Goal: Transaction & Acquisition: Book appointment/travel/reservation

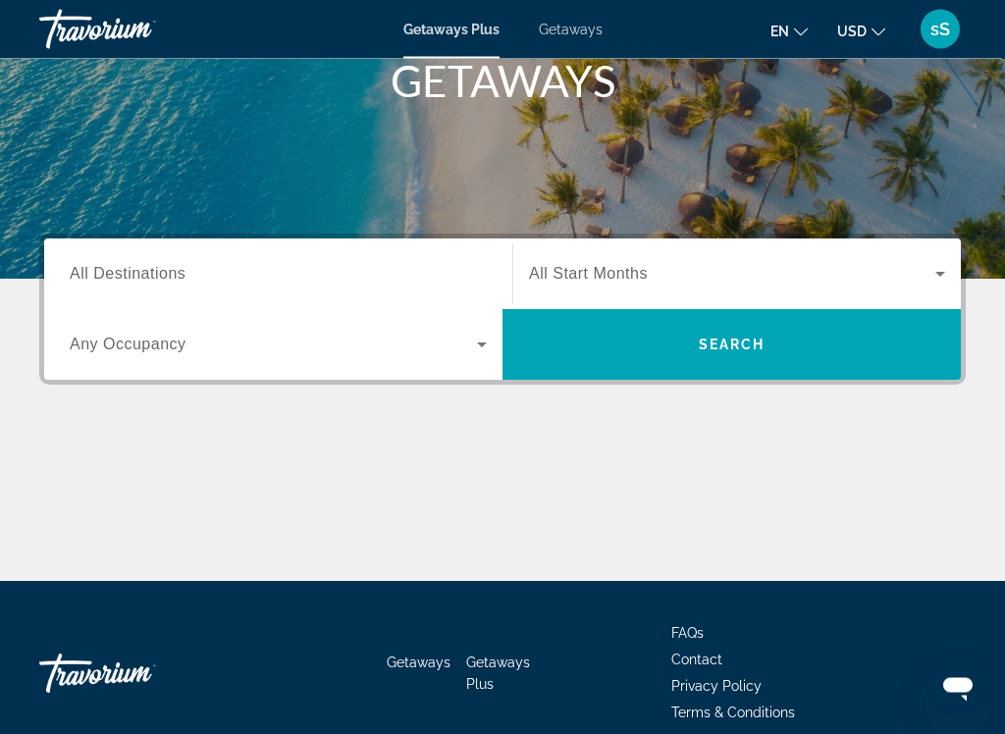
scroll to position [310, 0]
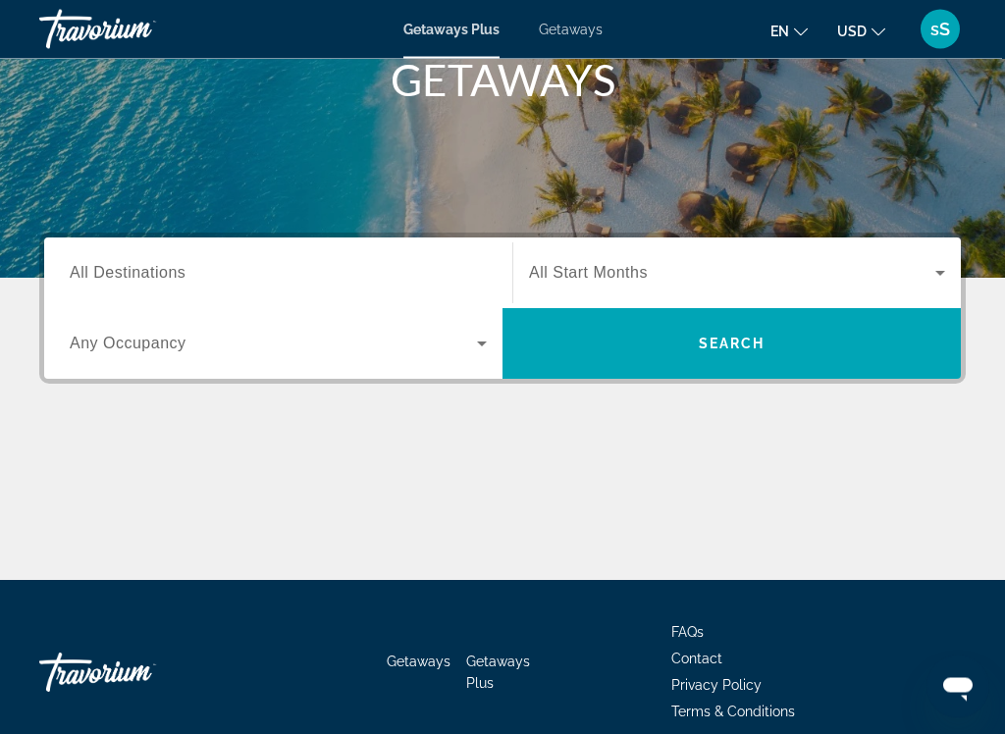
click at [86, 269] on span "All Destinations" at bounding box center [128, 273] width 116 height 17
click at [86, 269] on input "Destination All Destinations" at bounding box center [278, 275] width 417 height 24
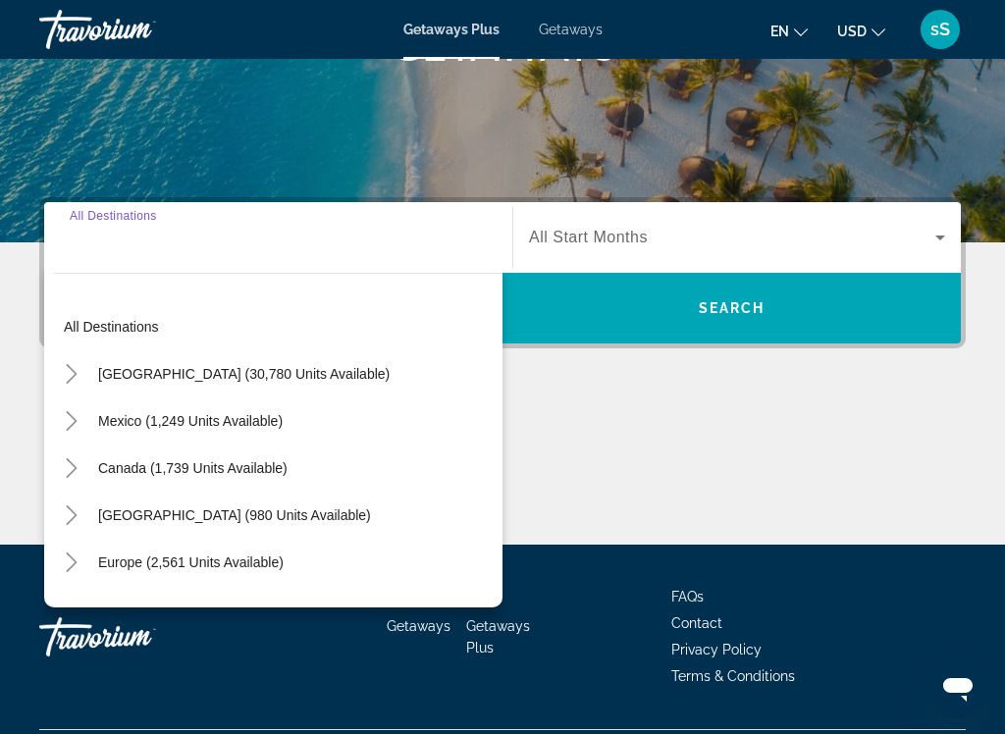
scroll to position [398, 0]
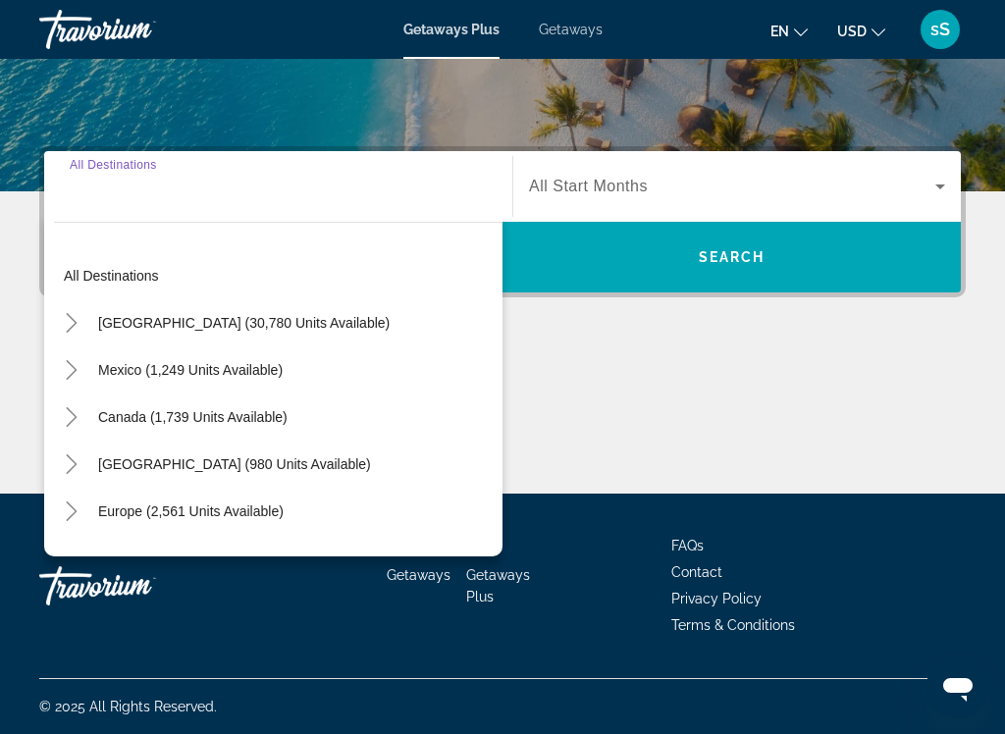
click at [68, 324] on icon "Toggle United States (30,780 units available)" at bounding box center [72, 323] width 20 height 20
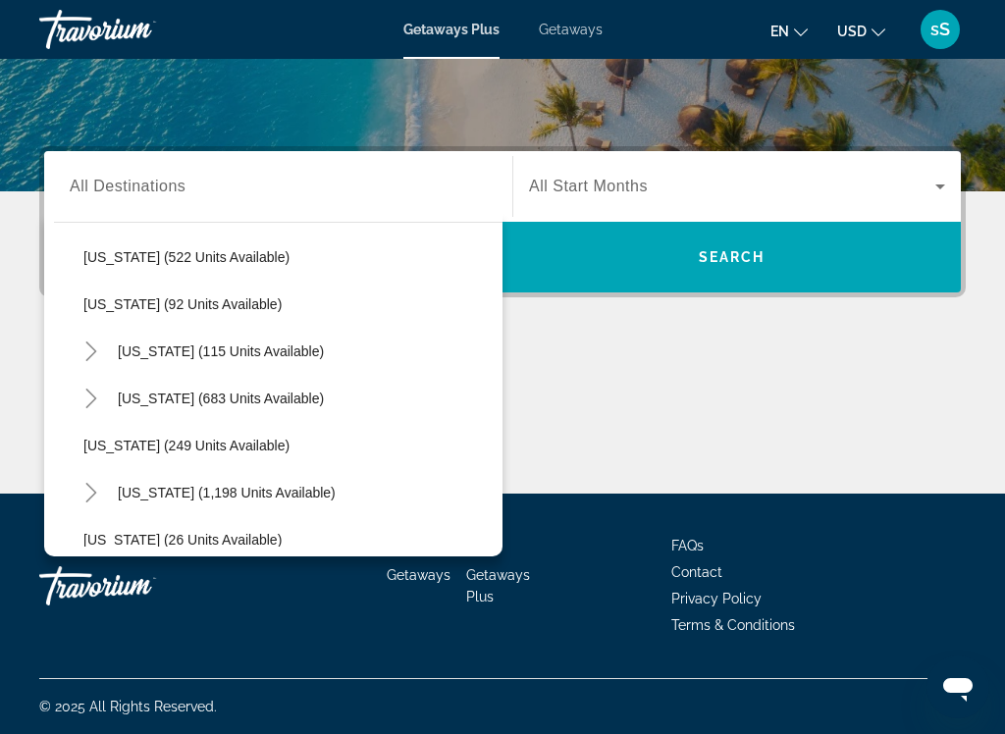
scroll to position [1103, 0]
click at [92, 344] on icon "Toggle New York (115 units available)" at bounding box center [91, 351] width 20 height 20
click at [166, 352] on span "[US_STATE] (115 units available)" at bounding box center [221, 351] width 206 height 16
type input "**********"
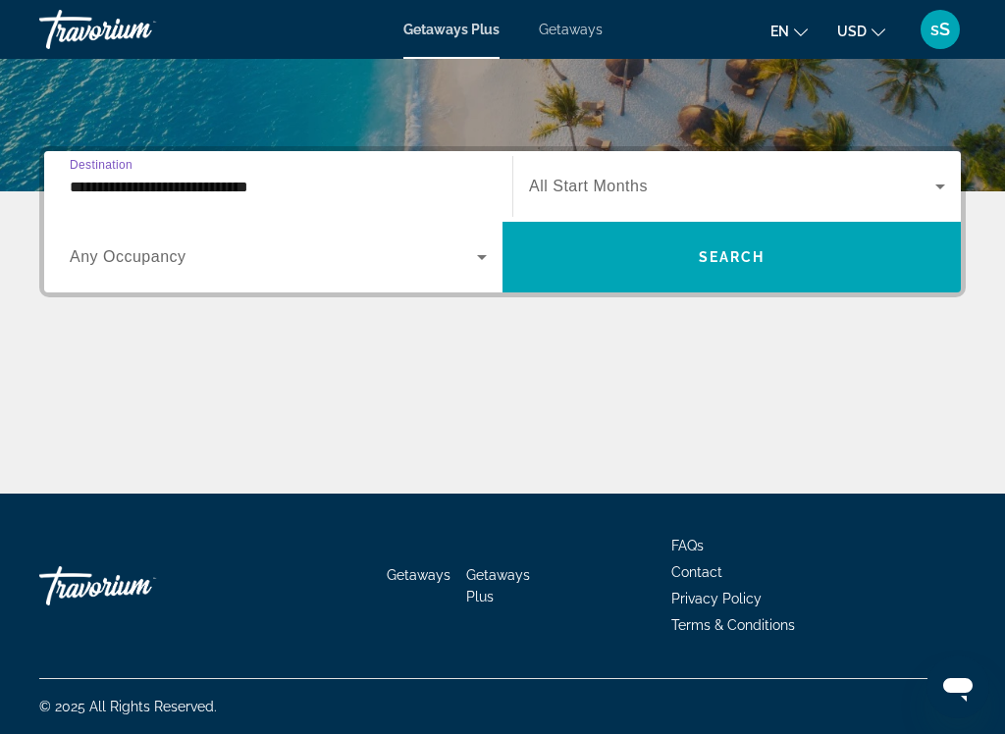
click at [486, 258] on icon "Search widget" at bounding box center [482, 257] width 24 height 24
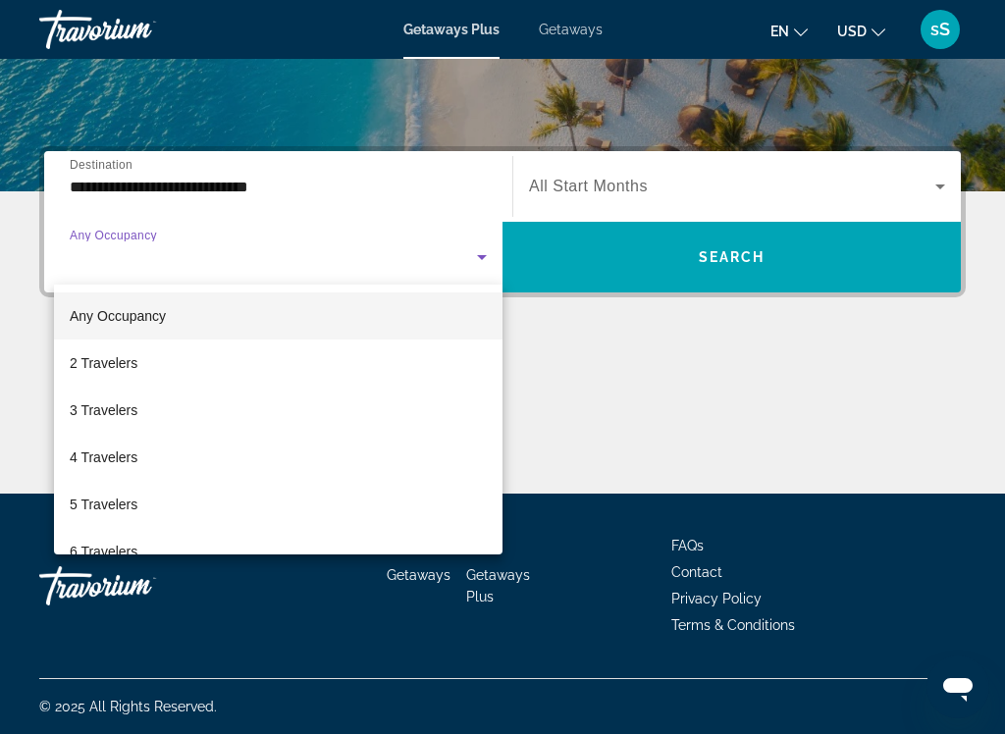
click at [133, 363] on span "2 Travelers" at bounding box center [104, 363] width 68 height 24
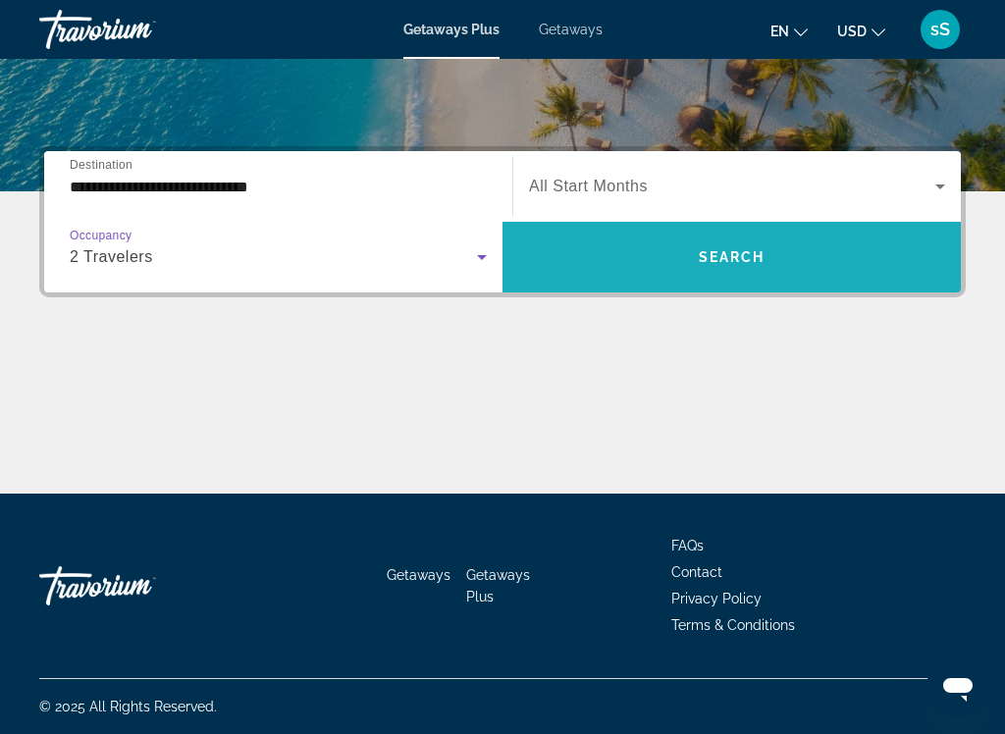
click at [745, 257] on span "Search" at bounding box center [732, 257] width 67 height 16
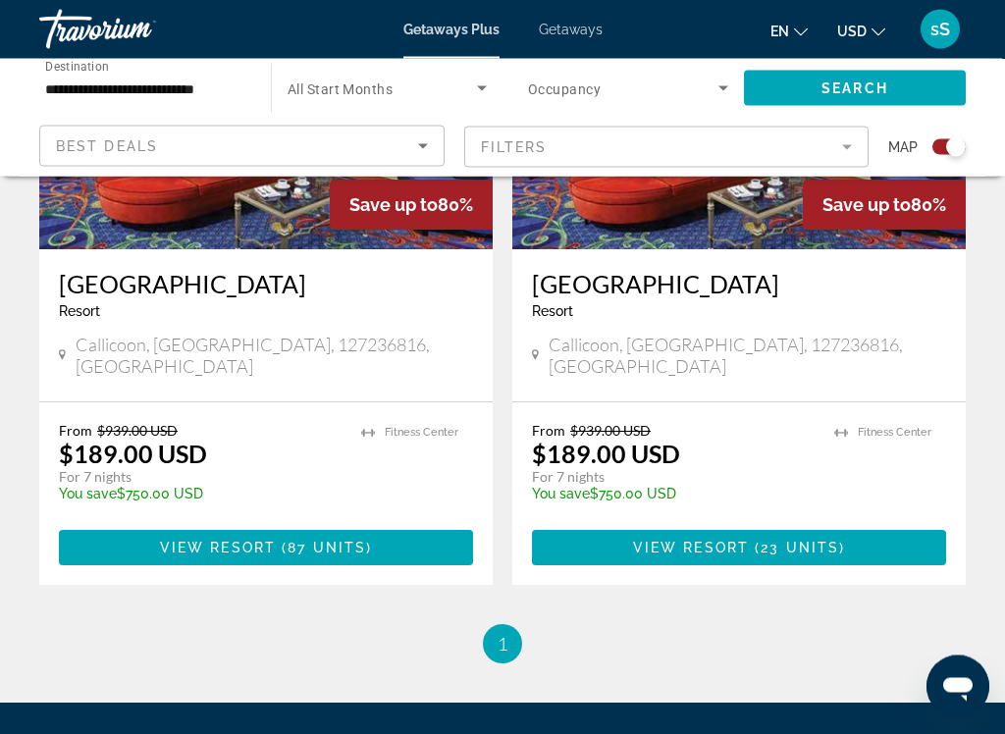
scroll to position [919, 0]
click at [296, 540] on span "87 units" at bounding box center [327, 548] width 79 height 16
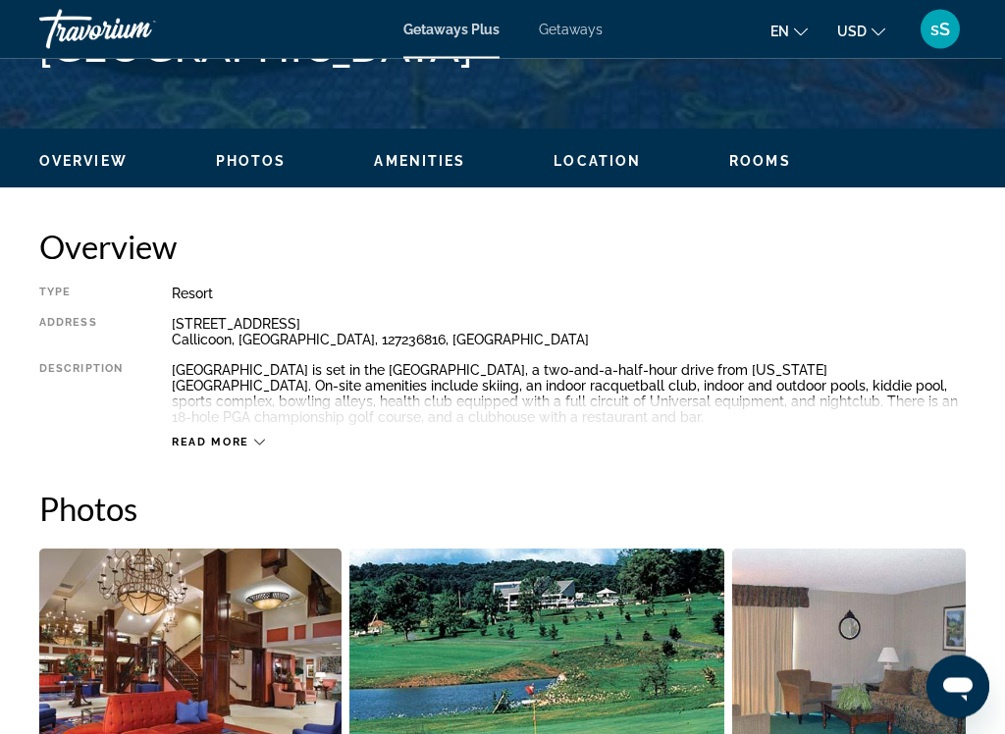
scroll to position [864, 0]
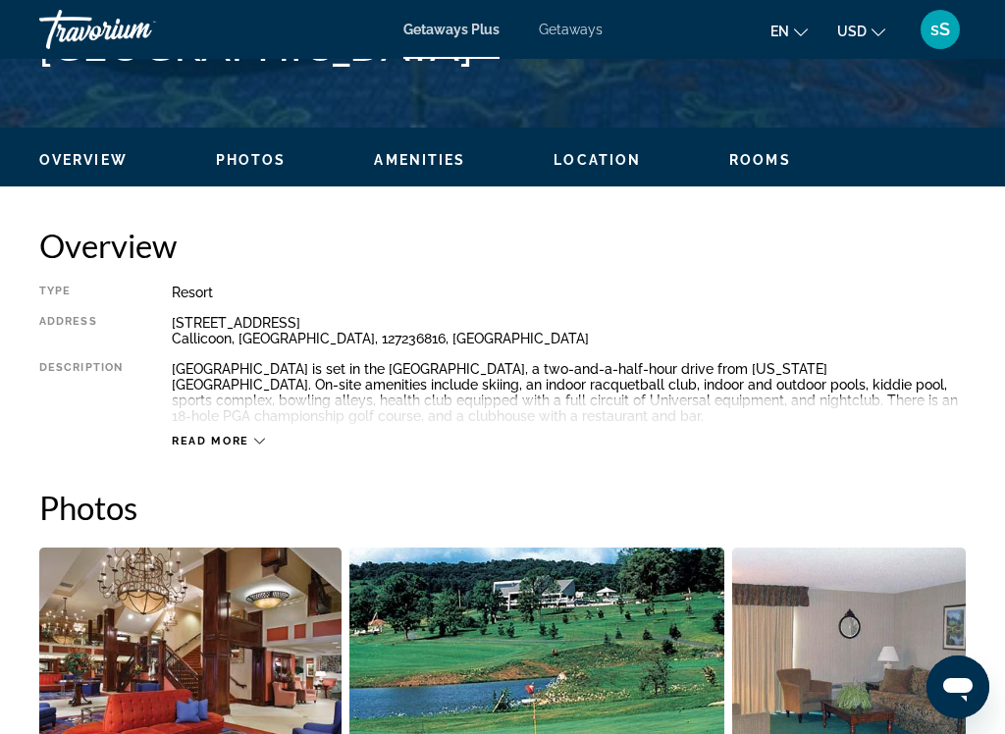
click at [229, 448] on span "Read more" at bounding box center [211, 441] width 78 height 13
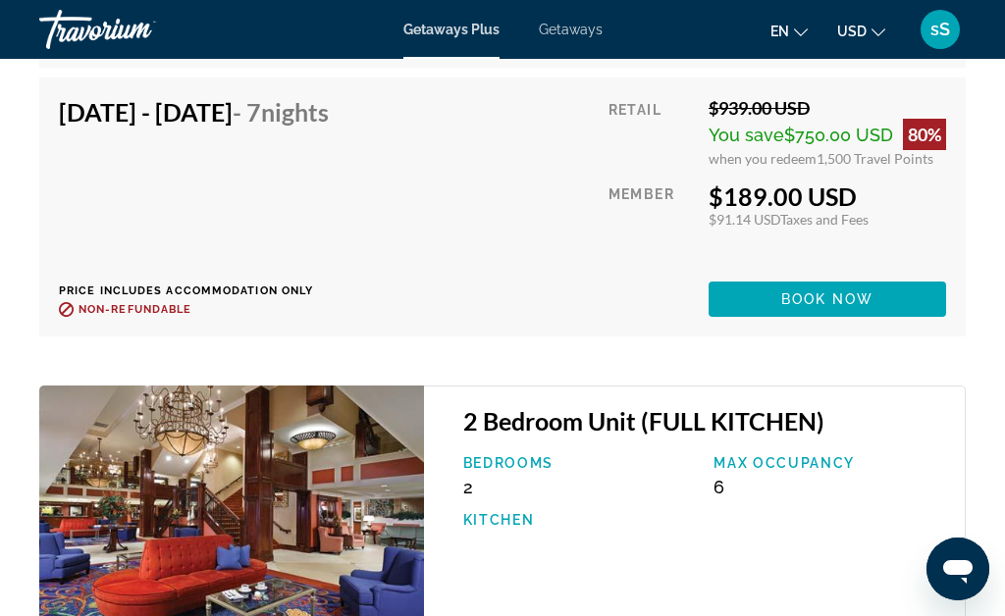
scroll to position [6588, 0]
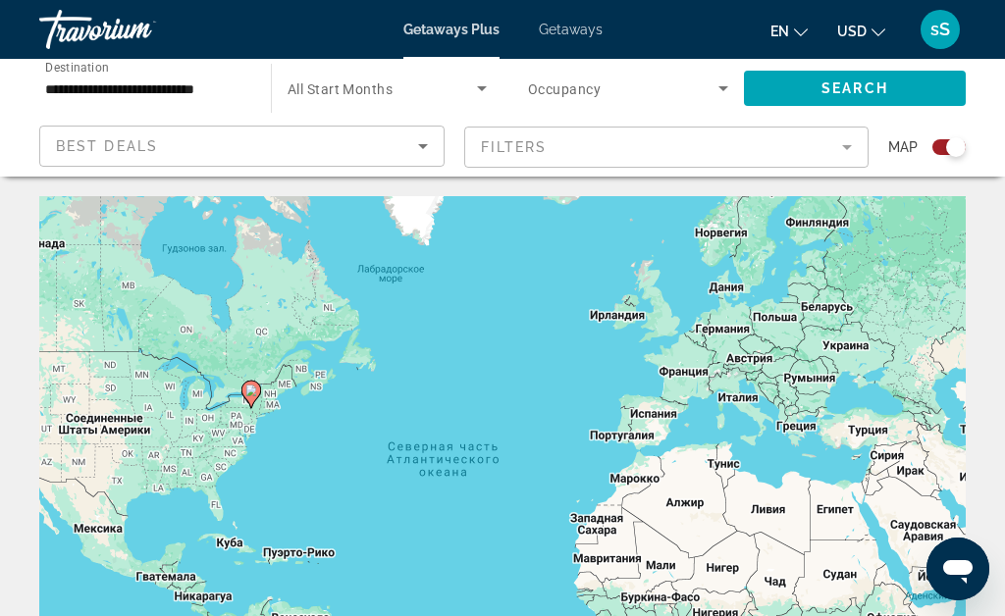
click at [179, 90] on input "**********" at bounding box center [145, 90] width 200 height 24
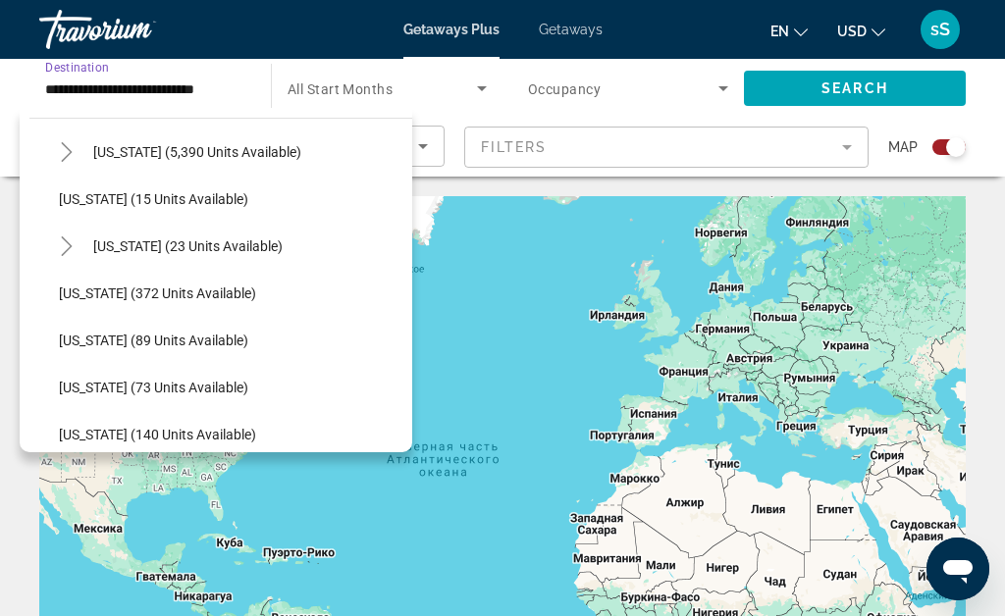
scroll to position [306, 0]
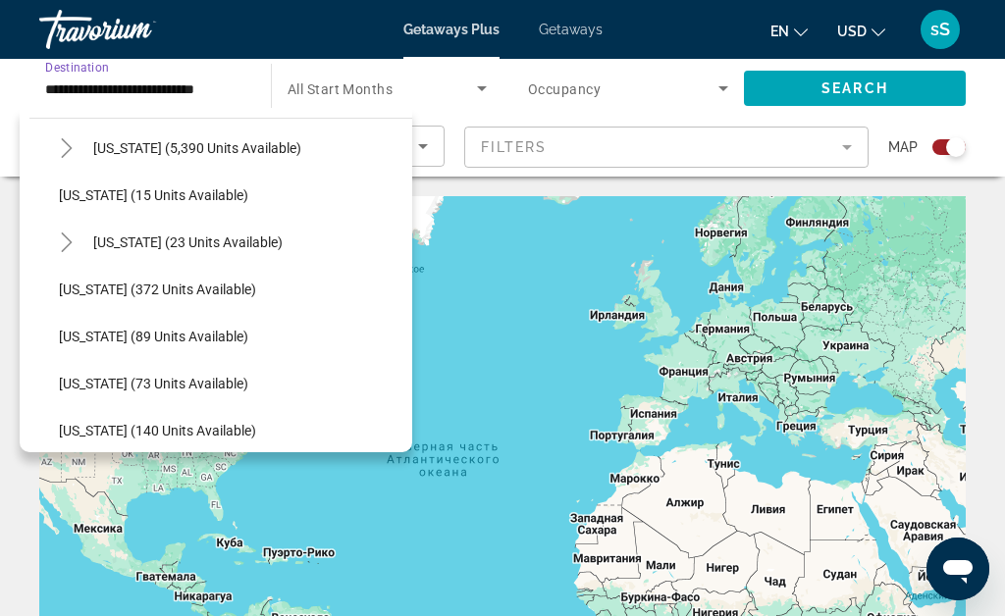
click at [64, 144] on icon "Toggle Florida (5,390 units available)" at bounding box center [67, 148] width 20 height 20
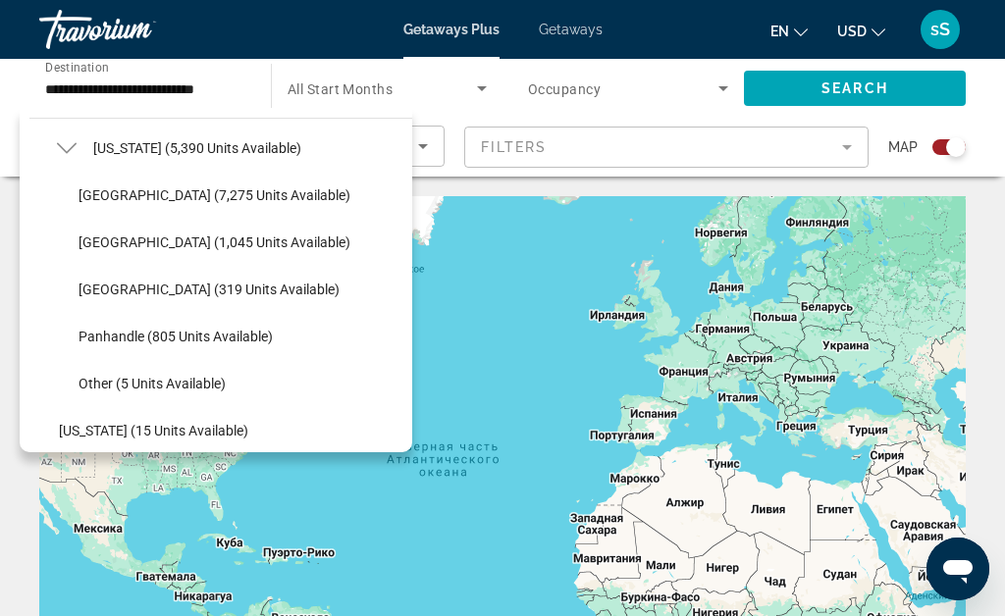
click at [109, 229] on span "Search widget" at bounding box center [241, 242] width 344 height 47
type input "**********"
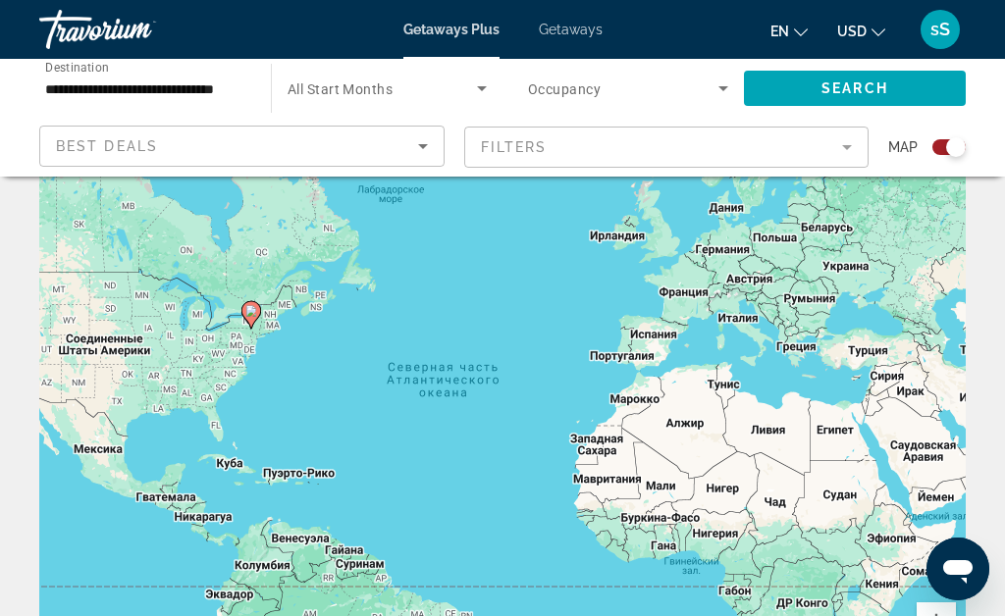
scroll to position [0, 0]
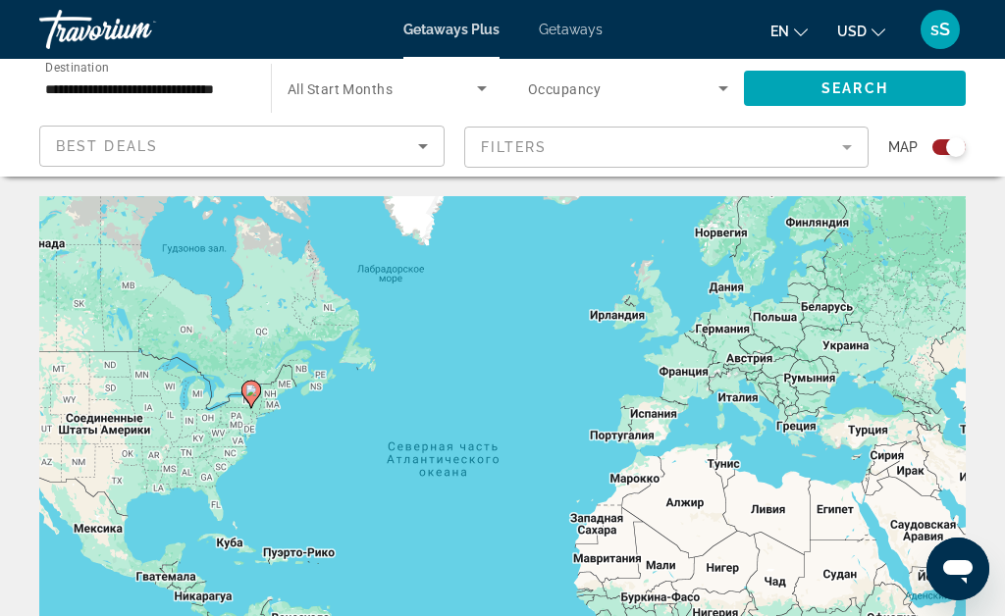
click at [846, 99] on span "Search widget" at bounding box center [855, 88] width 222 height 47
click at [480, 83] on icon "Search widget" at bounding box center [482, 89] width 24 height 24
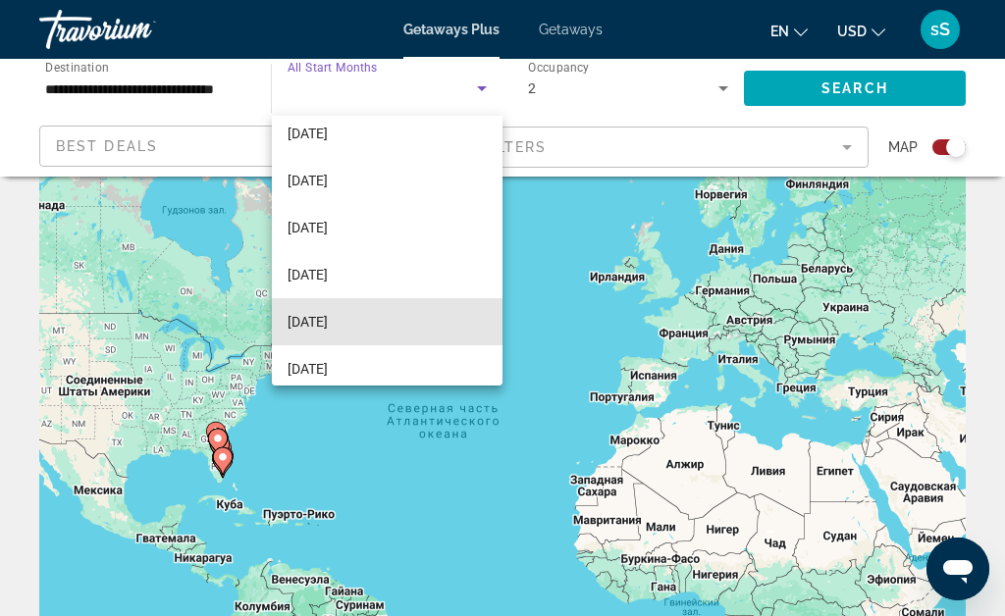
scroll to position [102, 0]
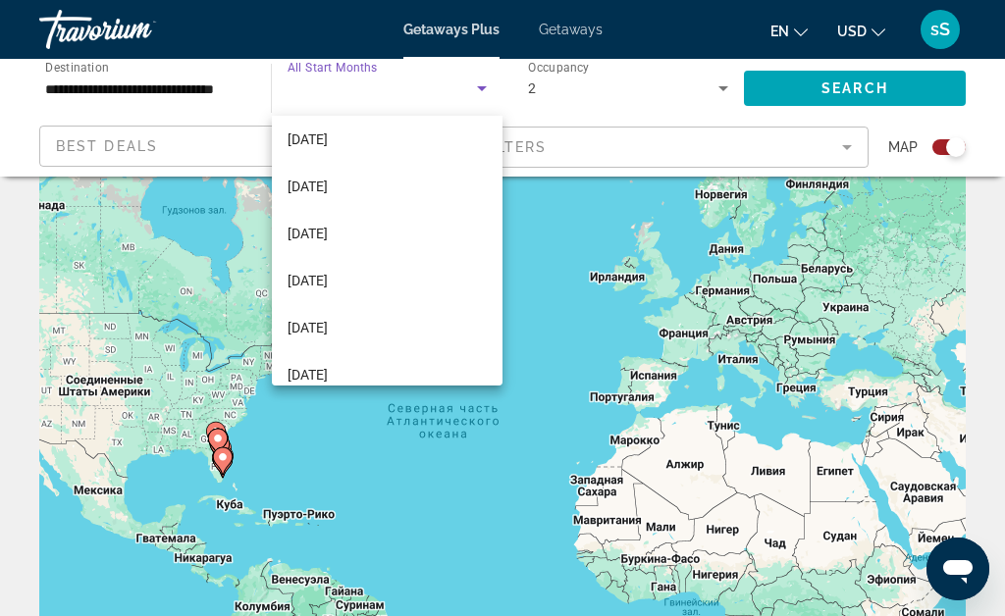
click at [328, 228] on span "[DATE]" at bounding box center [308, 234] width 40 height 24
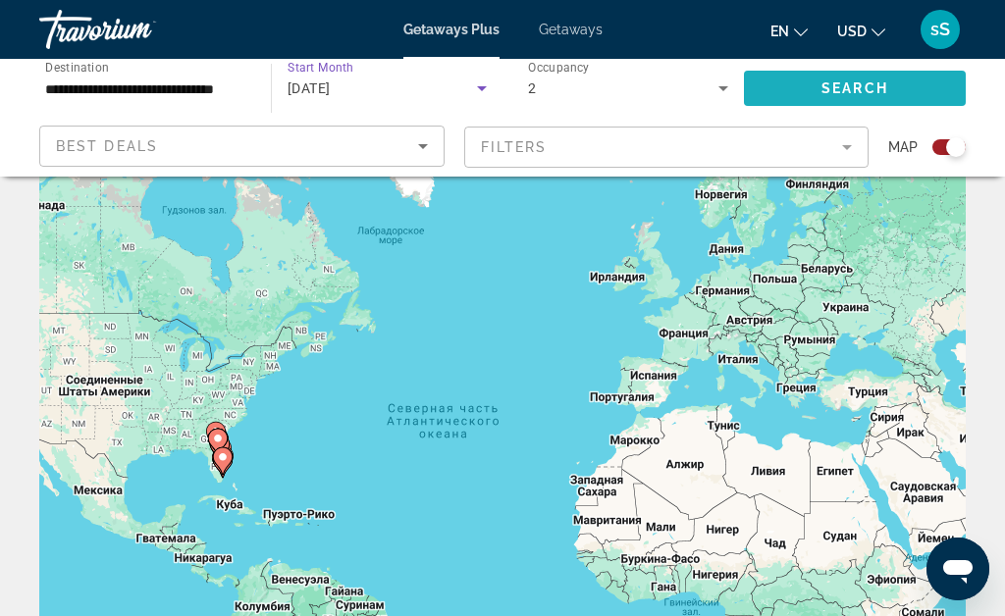
click at [888, 85] on span "Search" at bounding box center [855, 88] width 67 height 16
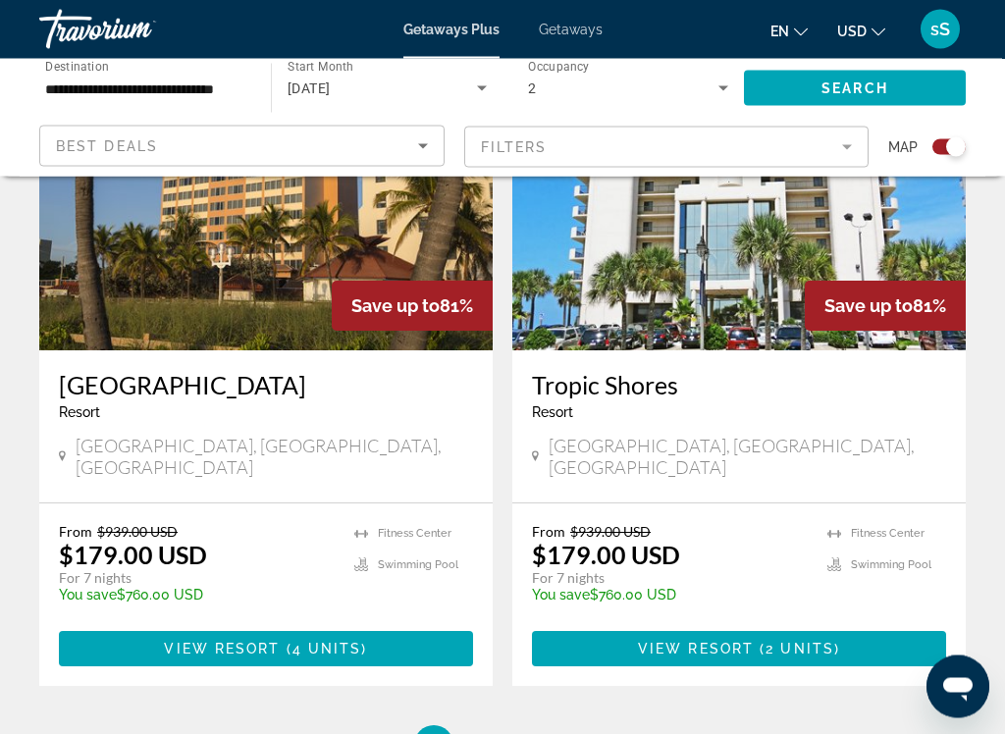
scroll to position [4355, 0]
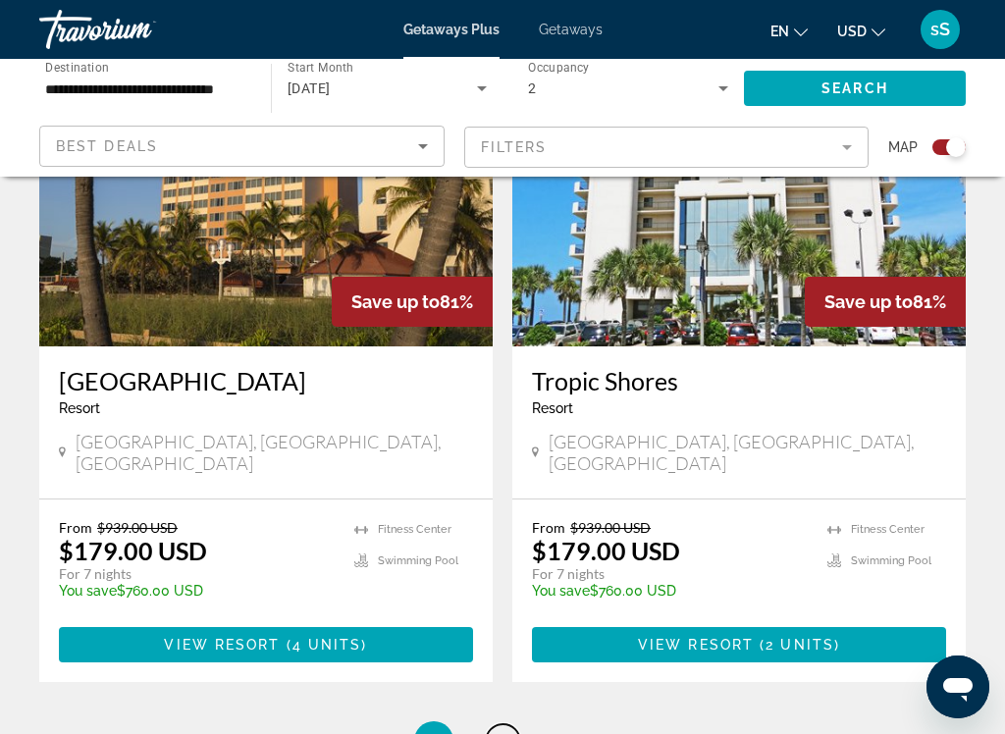
click at [500, 615] on span "2" at bounding box center [503, 741] width 10 height 22
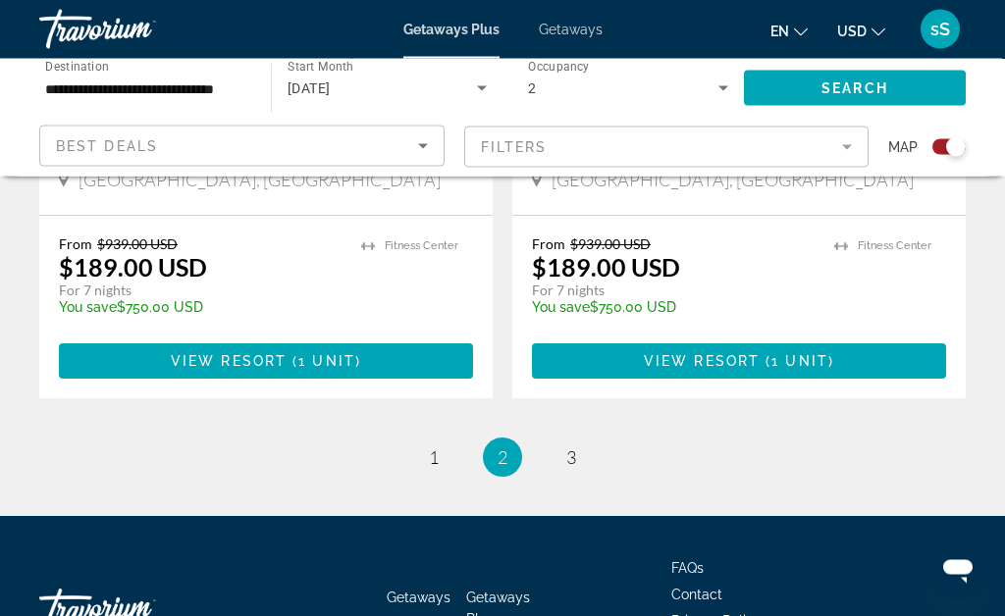
scroll to position [4545, 0]
click at [581, 441] on link "page 3" at bounding box center [572, 458] width 34 height 34
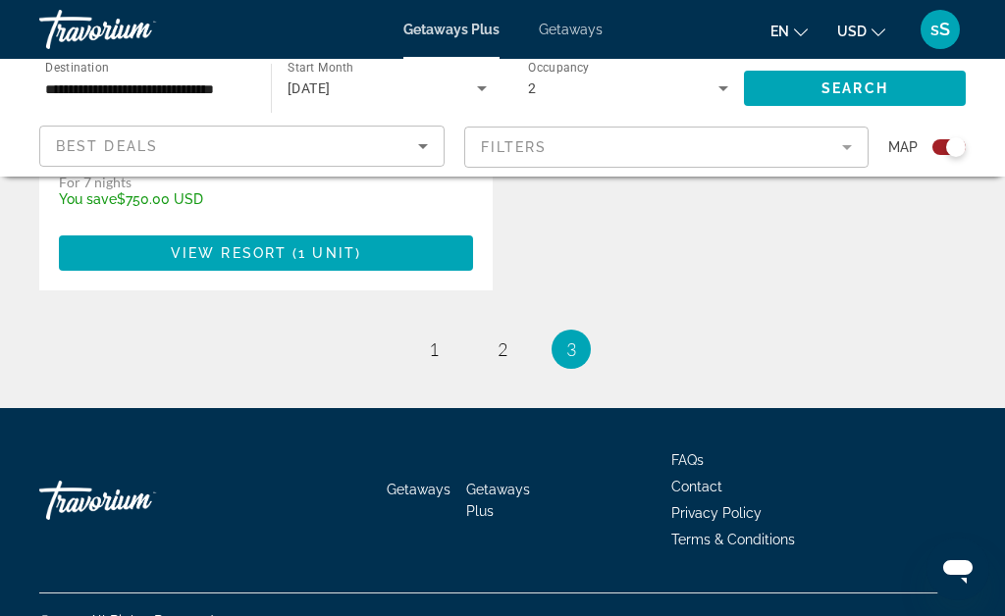
scroll to position [2589, 0]
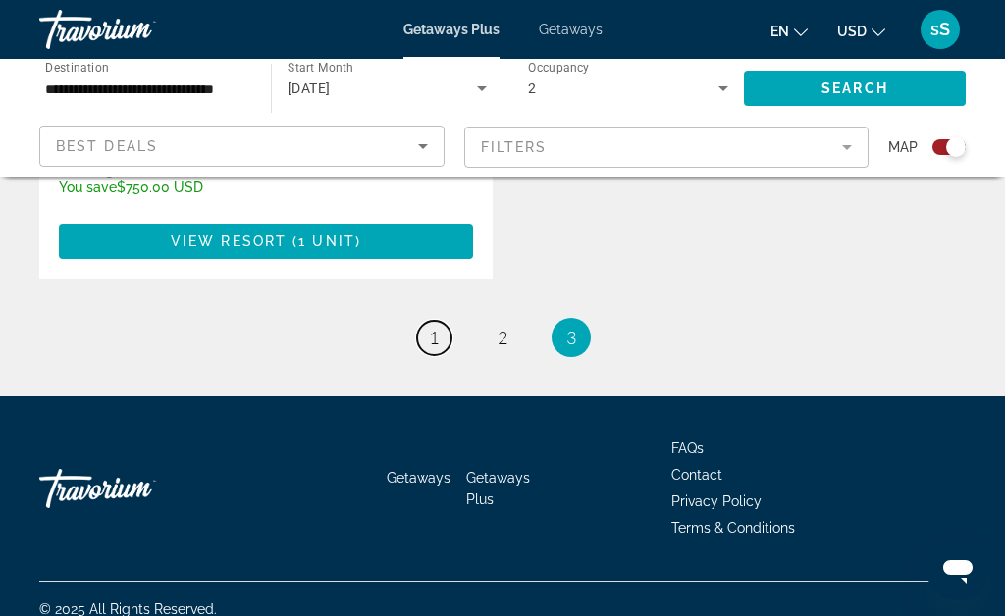
click at [436, 327] on span "1" at bounding box center [434, 338] width 10 height 22
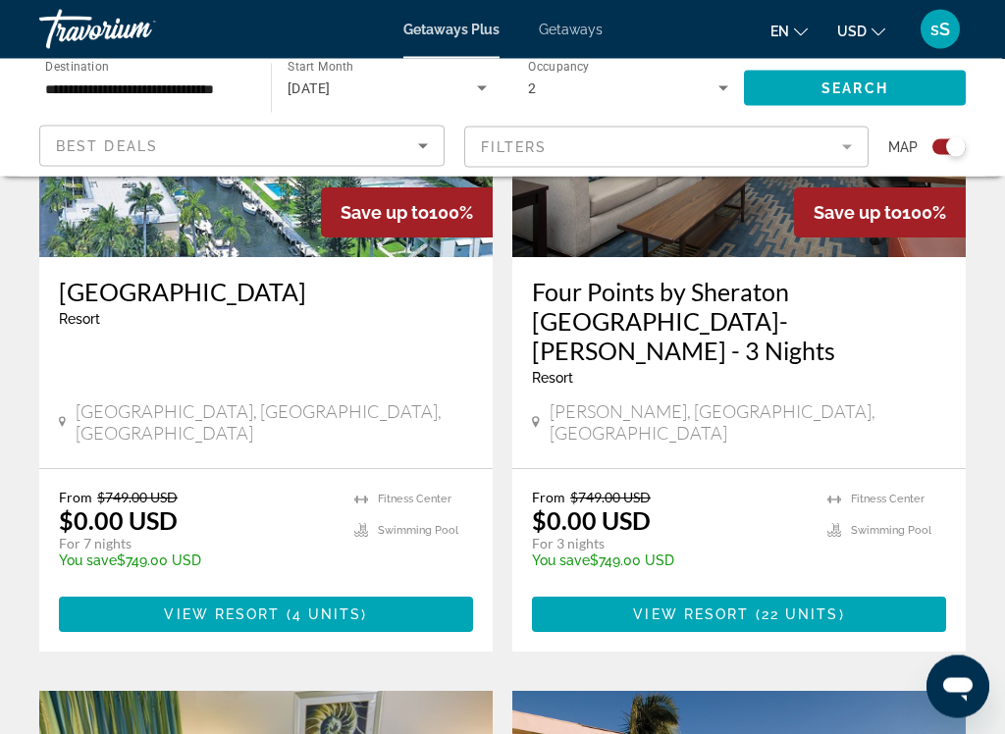
scroll to position [911, 0]
click at [280, 602] on span "Main content" at bounding box center [266, 614] width 414 height 47
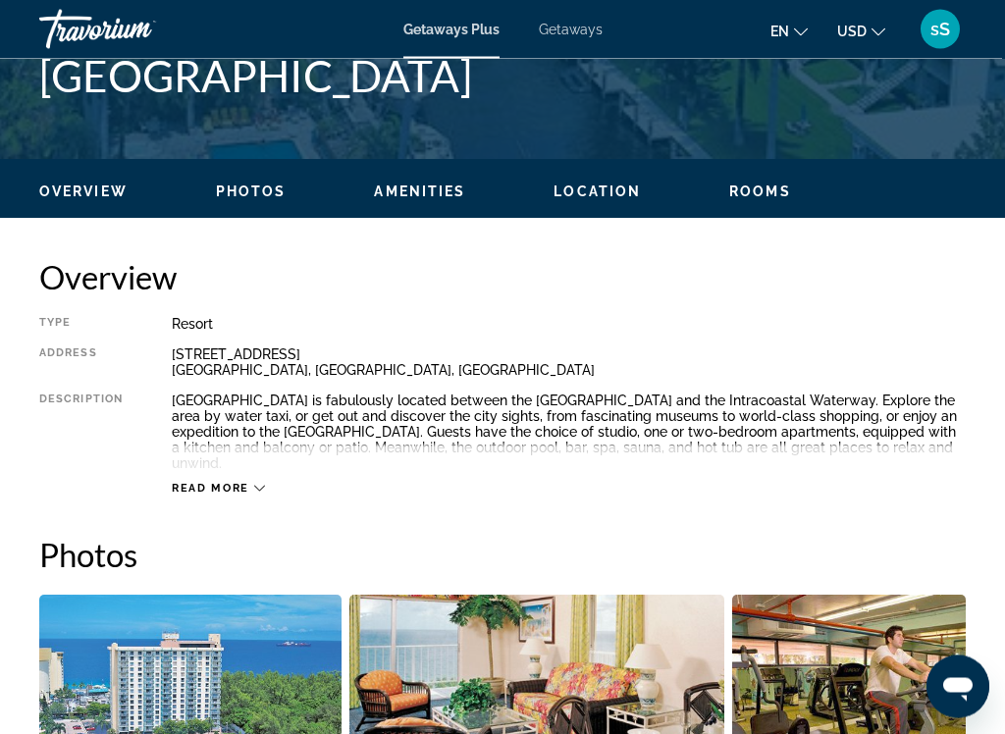
scroll to position [833, 0]
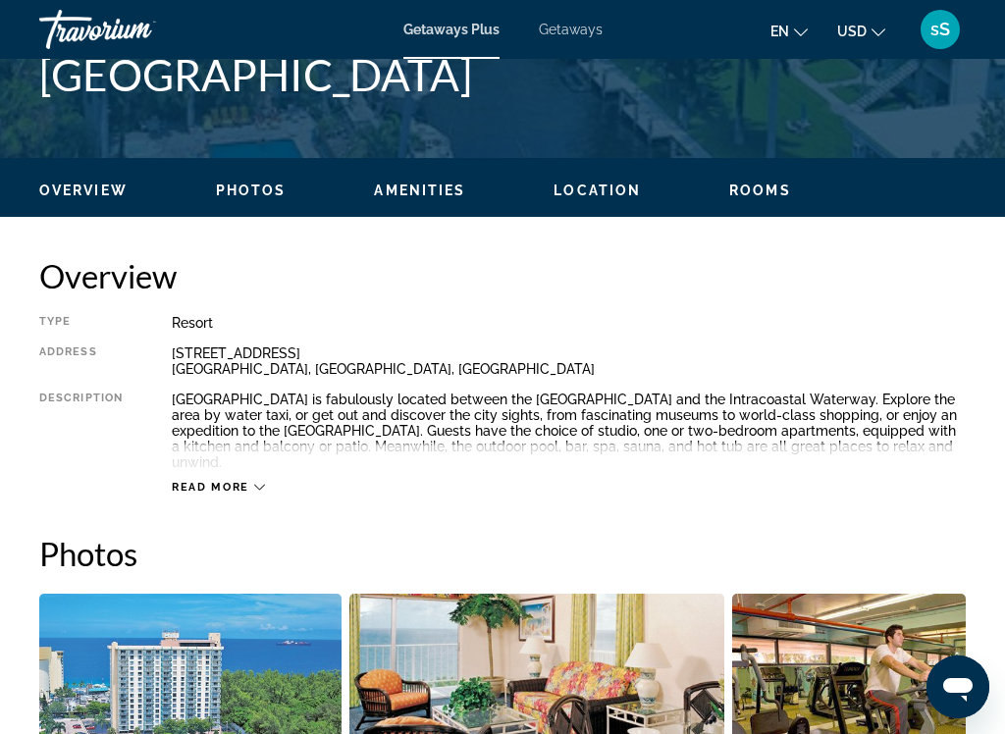
click at [234, 481] on span "Read more" at bounding box center [211, 487] width 78 height 13
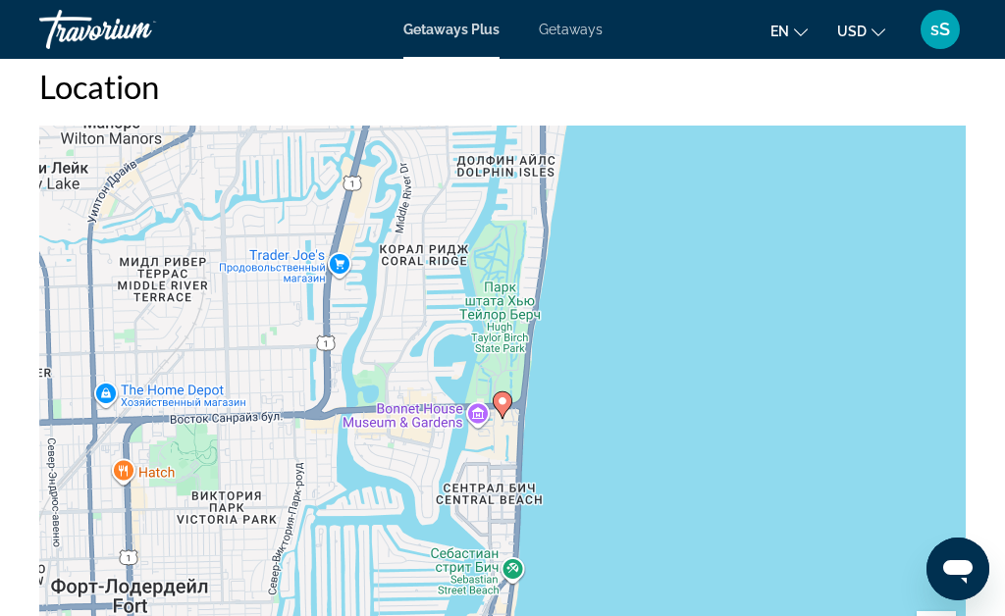
scroll to position [3724, 0]
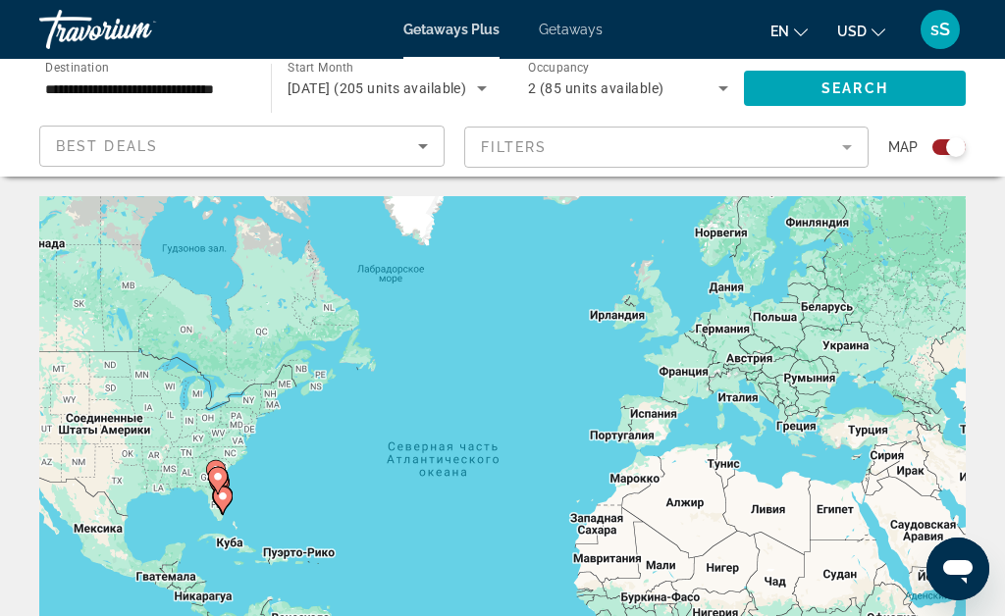
click at [181, 91] on input "**********" at bounding box center [145, 90] width 200 height 24
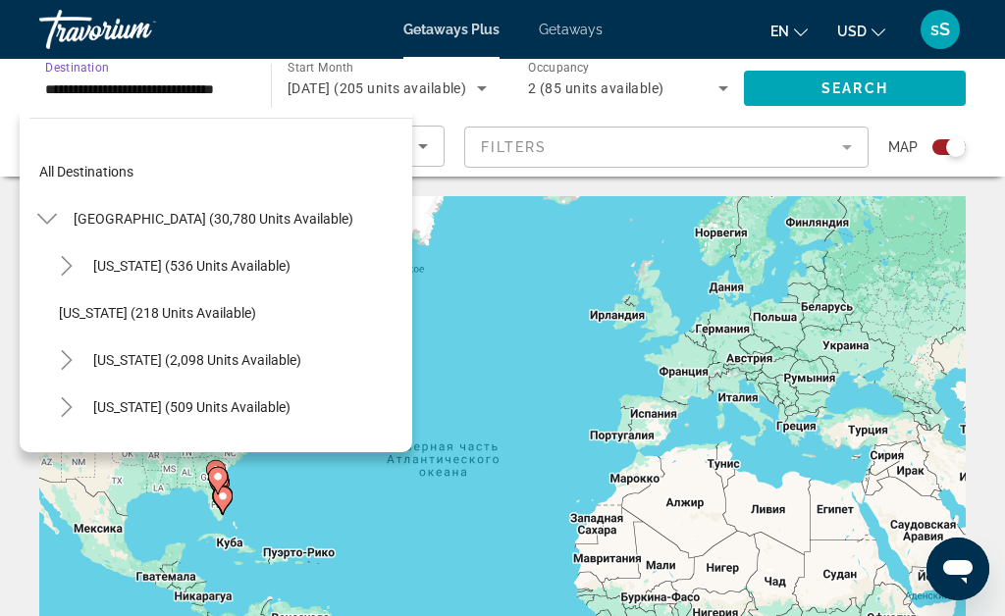
scroll to position [258, 0]
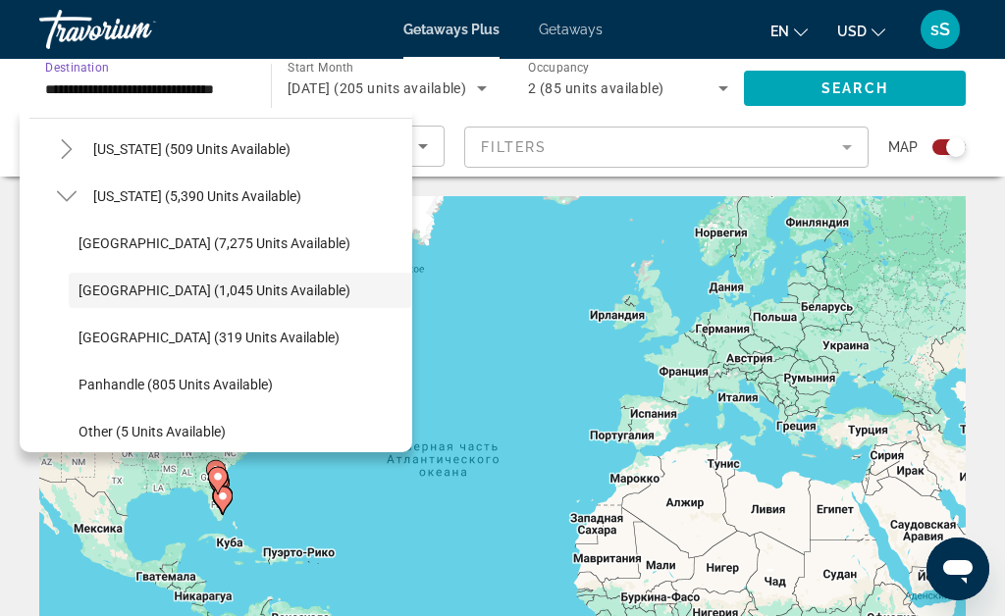
click at [122, 428] on span "Other (5 units available)" at bounding box center [152, 432] width 147 height 16
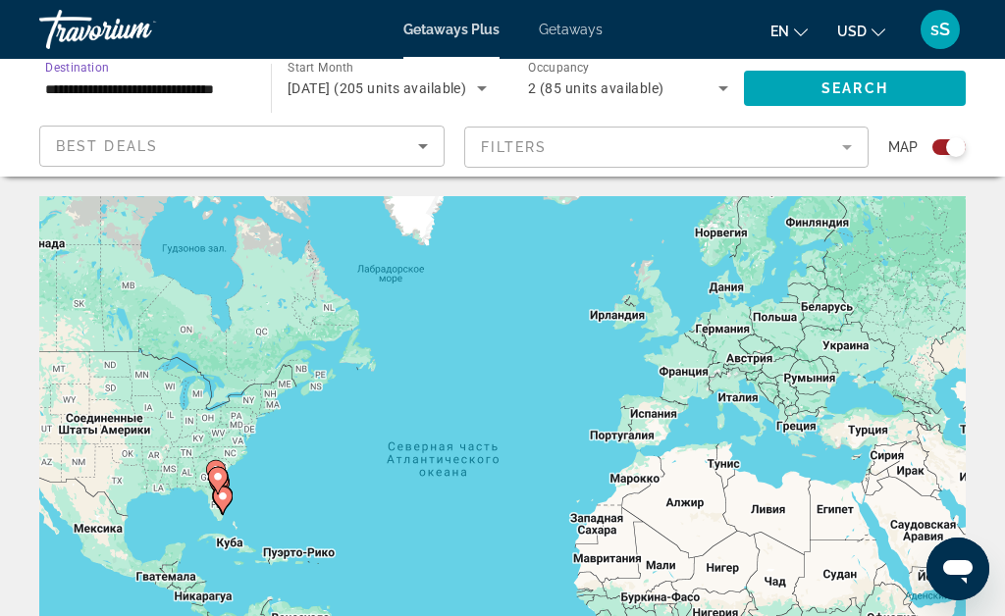
type input "**********"
click at [880, 86] on span "Search" at bounding box center [855, 88] width 67 height 16
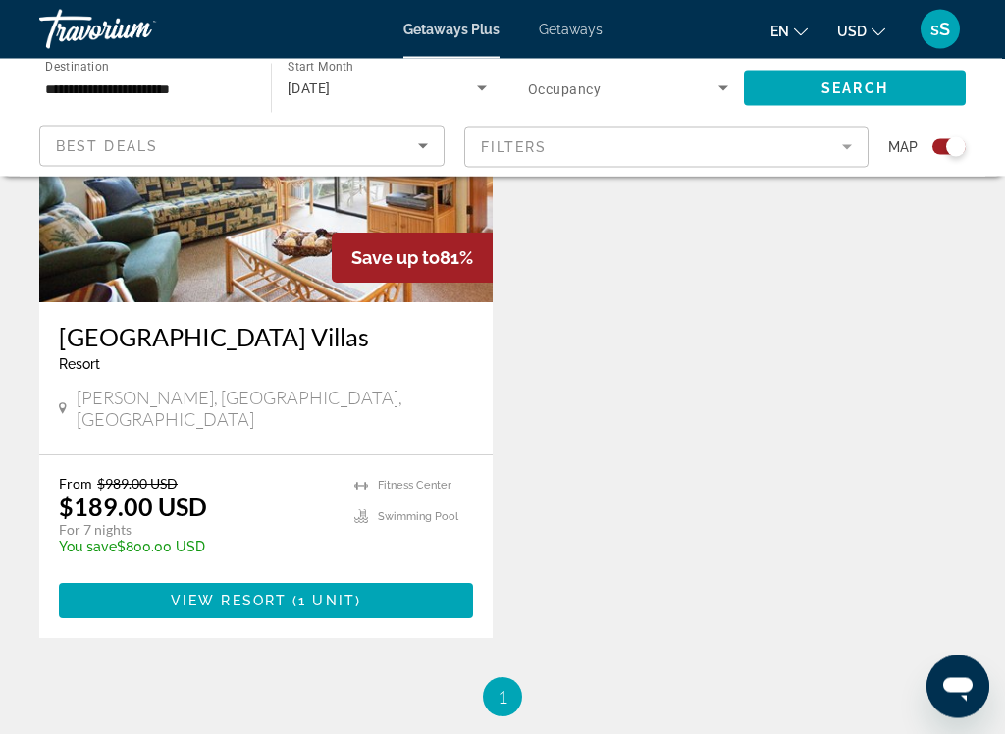
scroll to position [867, 0]
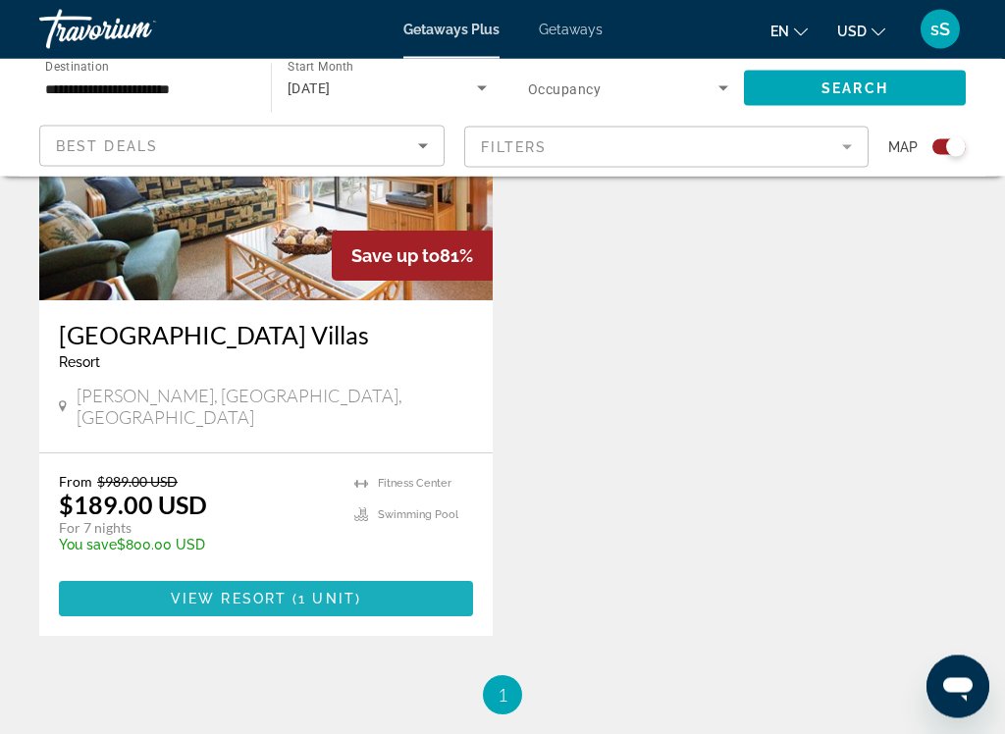
click at [315, 592] on span "1 unit" at bounding box center [326, 600] width 57 height 16
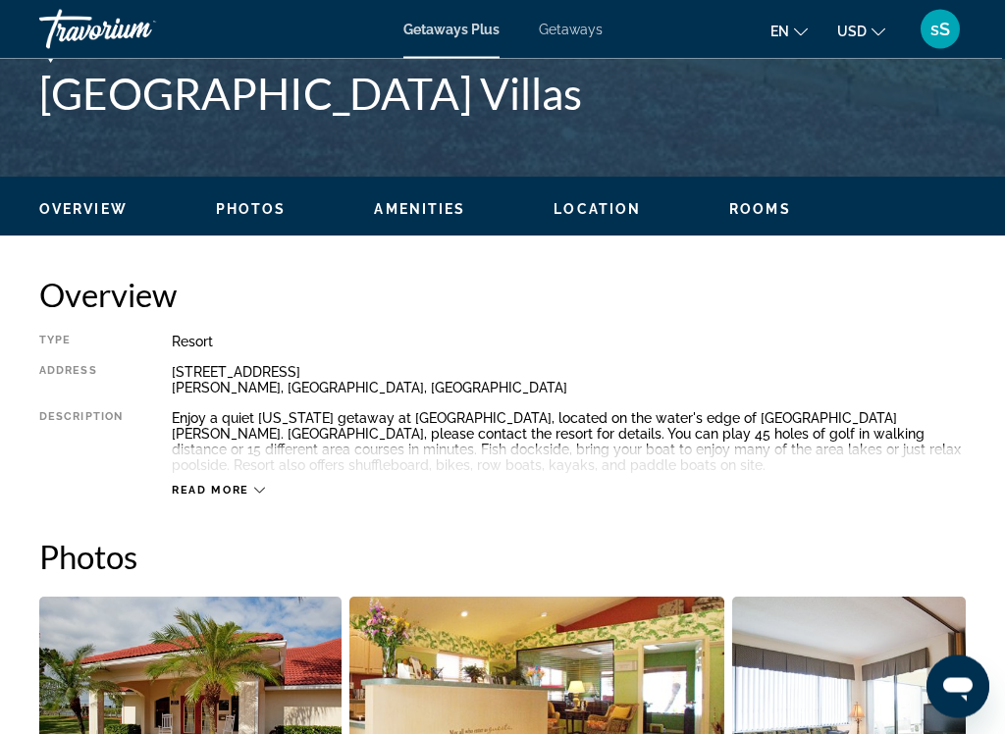
scroll to position [816, 0]
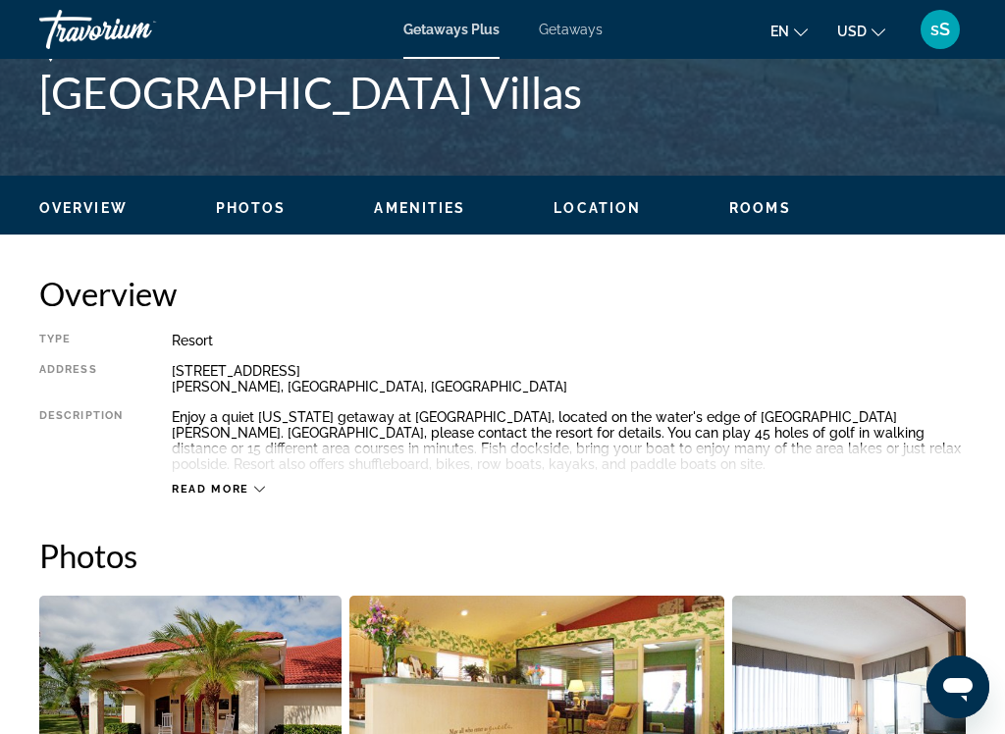
click at [252, 490] on div "Read more" at bounding box center [218, 489] width 93 height 13
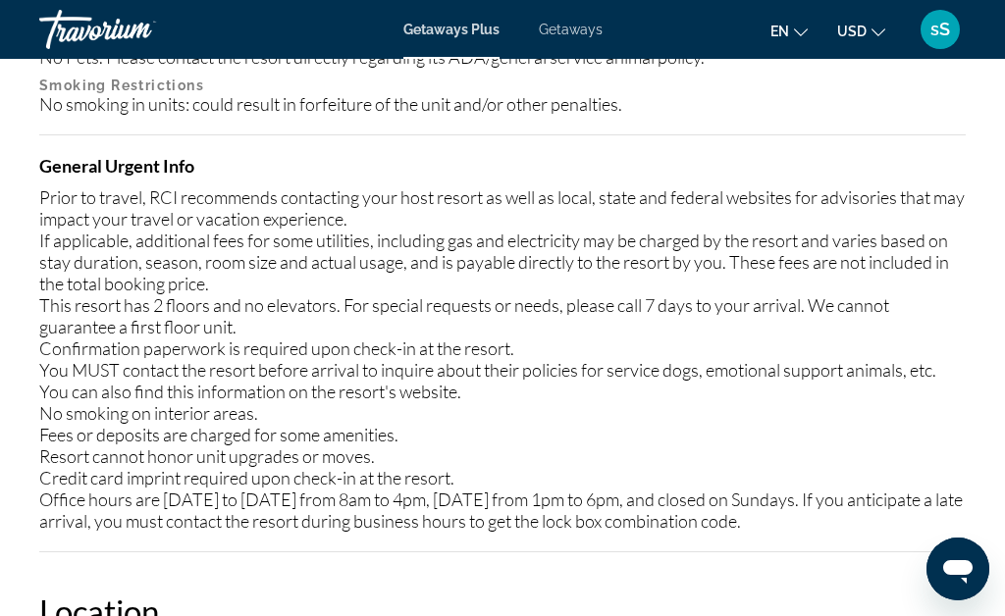
scroll to position [2862, 0]
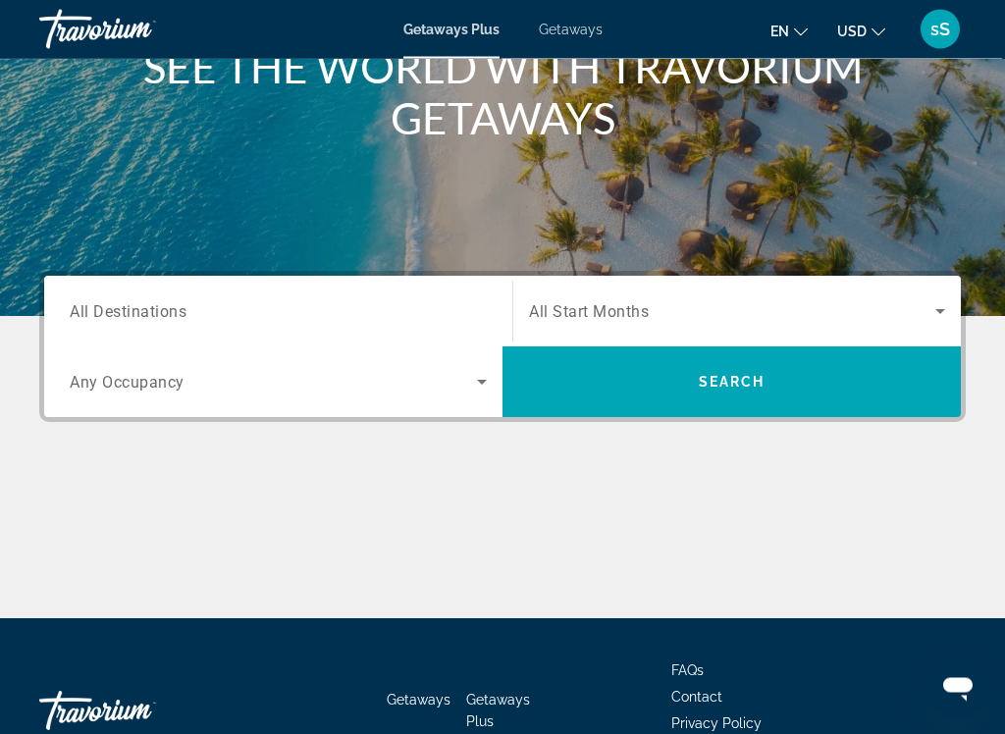
scroll to position [274, 0]
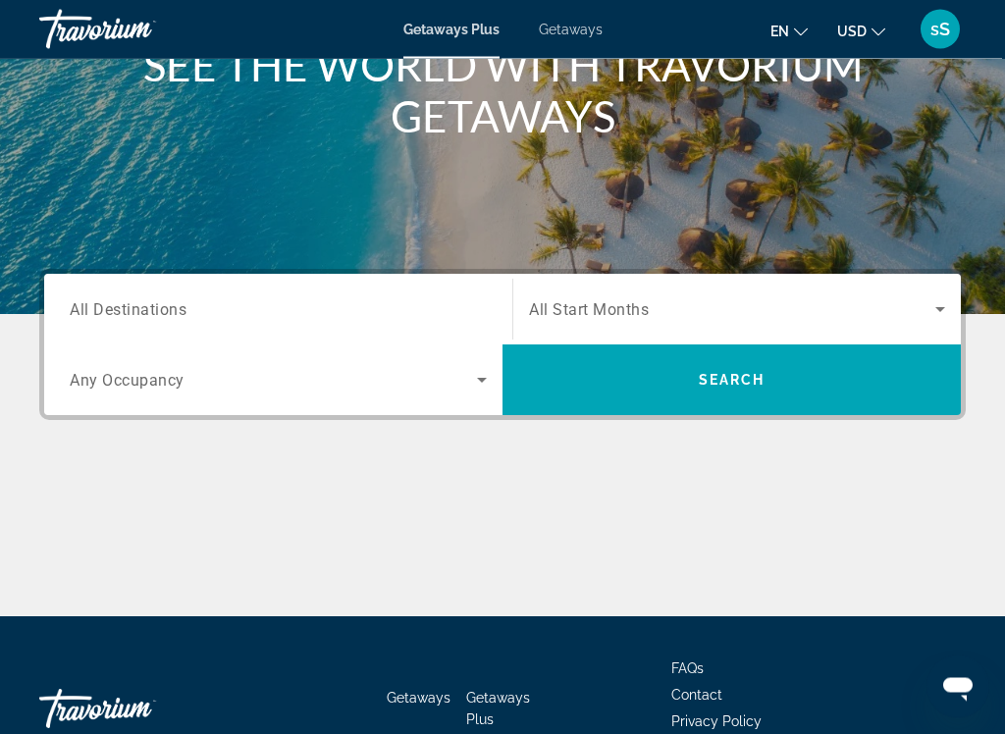
click at [126, 307] on span "All Destinations" at bounding box center [128, 309] width 117 height 19
click at [126, 307] on input "Destination All Destinations" at bounding box center [278, 311] width 417 height 24
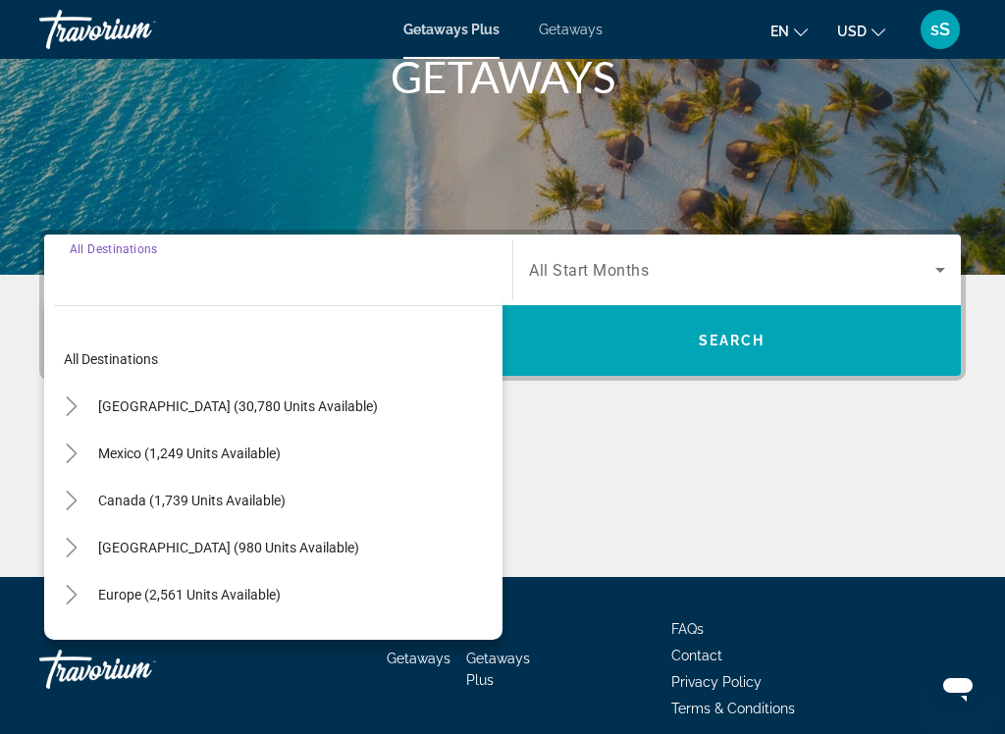
scroll to position [398, 0]
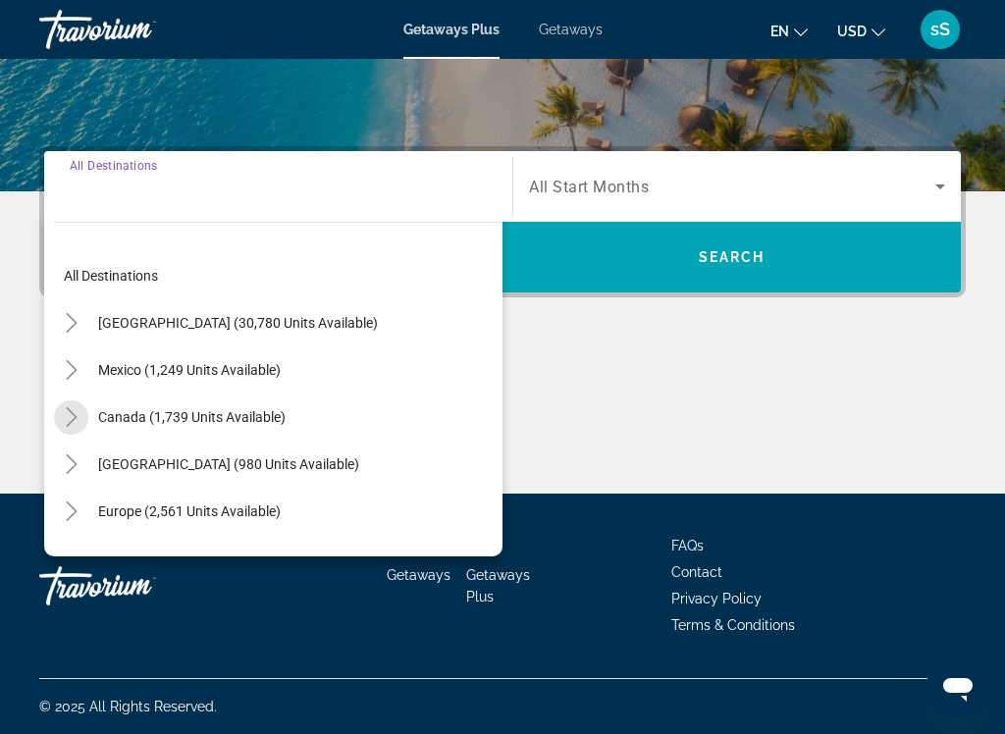
click at [86, 405] on mat-icon "Toggle Canada (1,739 units available)" at bounding box center [71, 417] width 34 height 34
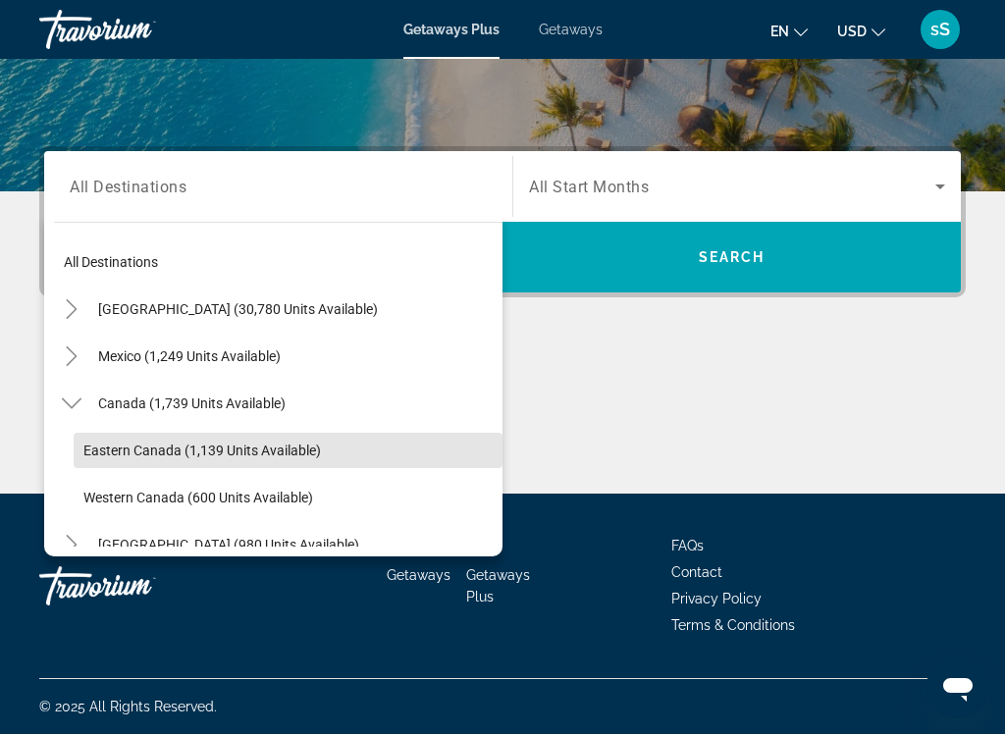
scroll to position [10, 0]
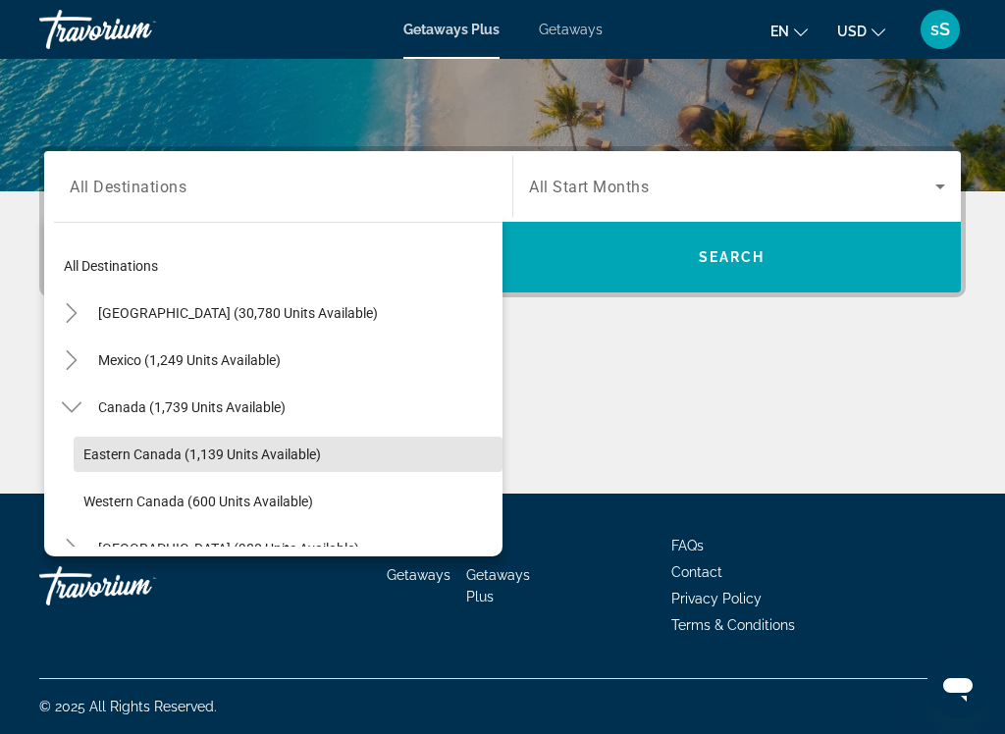
click at [138, 457] on span "Eastern Canada (1,139 units available)" at bounding box center [202, 455] width 238 height 16
type input "**********"
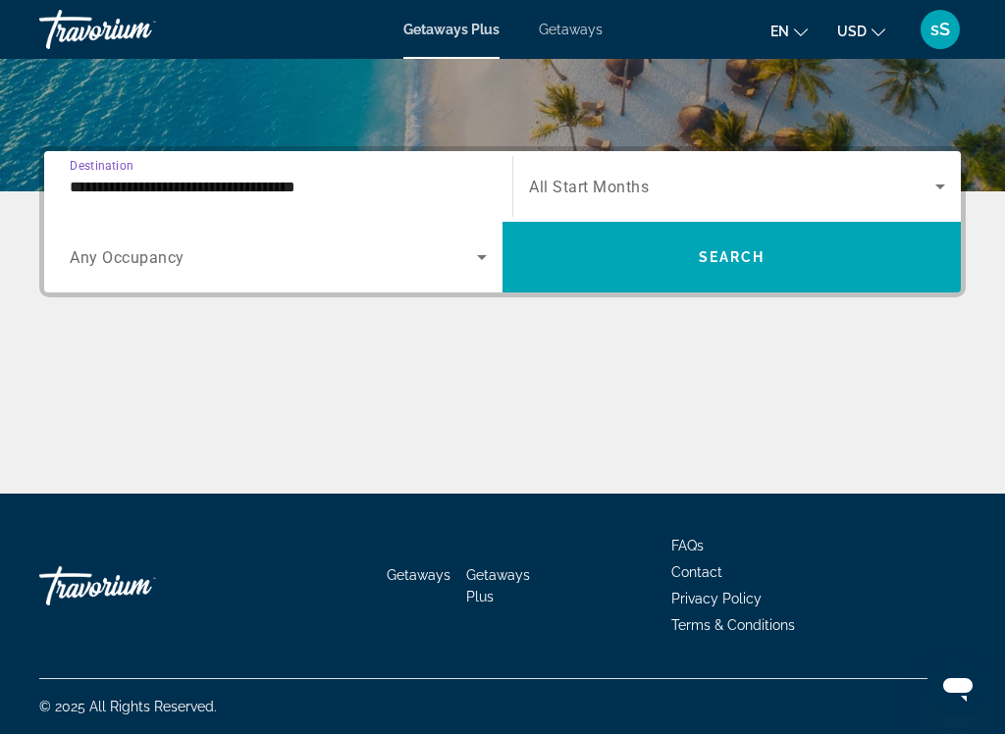
click at [236, 192] on input "**********" at bounding box center [278, 188] width 417 height 24
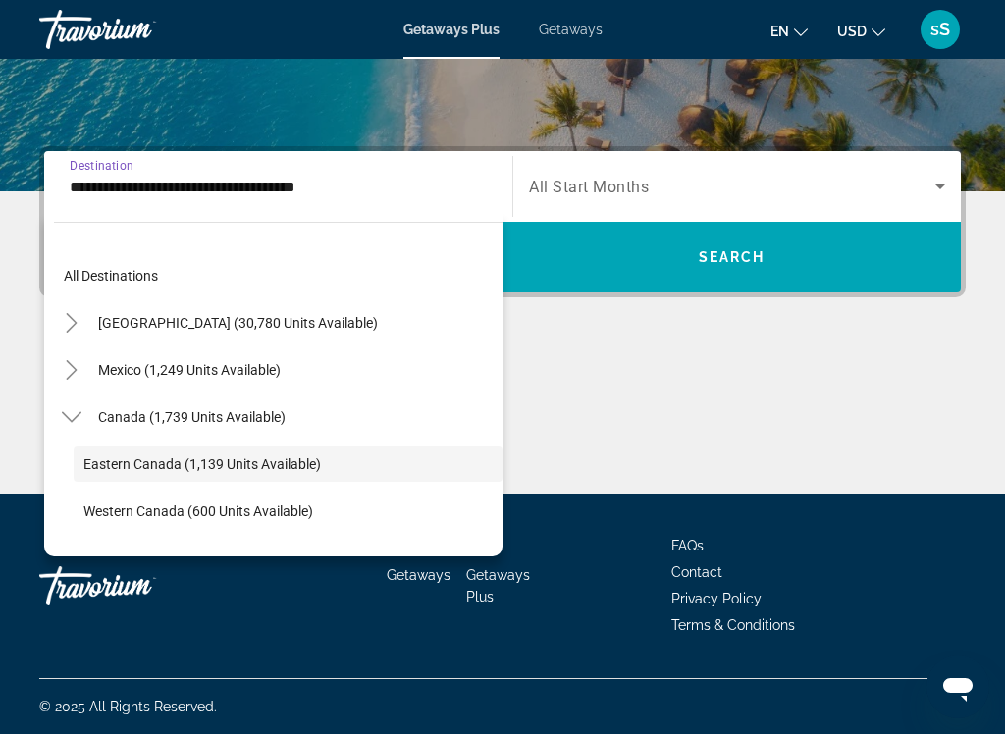
scroll to position [70, 0]
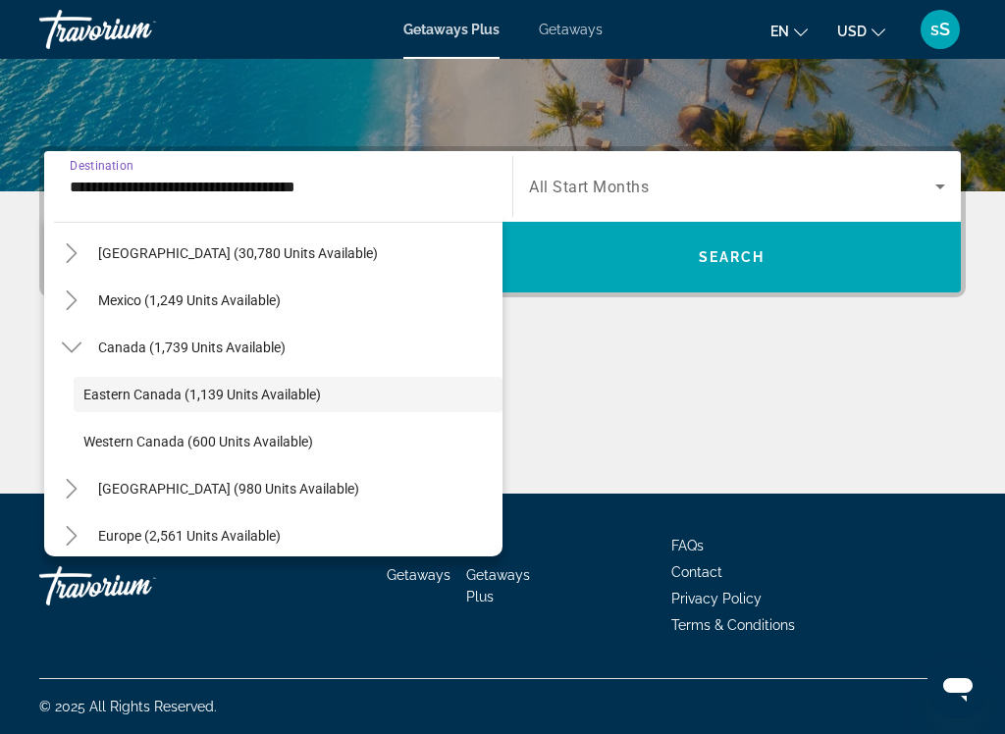
click at [269, 164] on div "**********" at bounding box center [278, 187] width 417 height 56
click at [281, 195] on input "**********" at bounding box center [278, 188] width 417 height 24
click at [282, 181] on input "**********" at bounding box center [278, 188] width 417 height 24
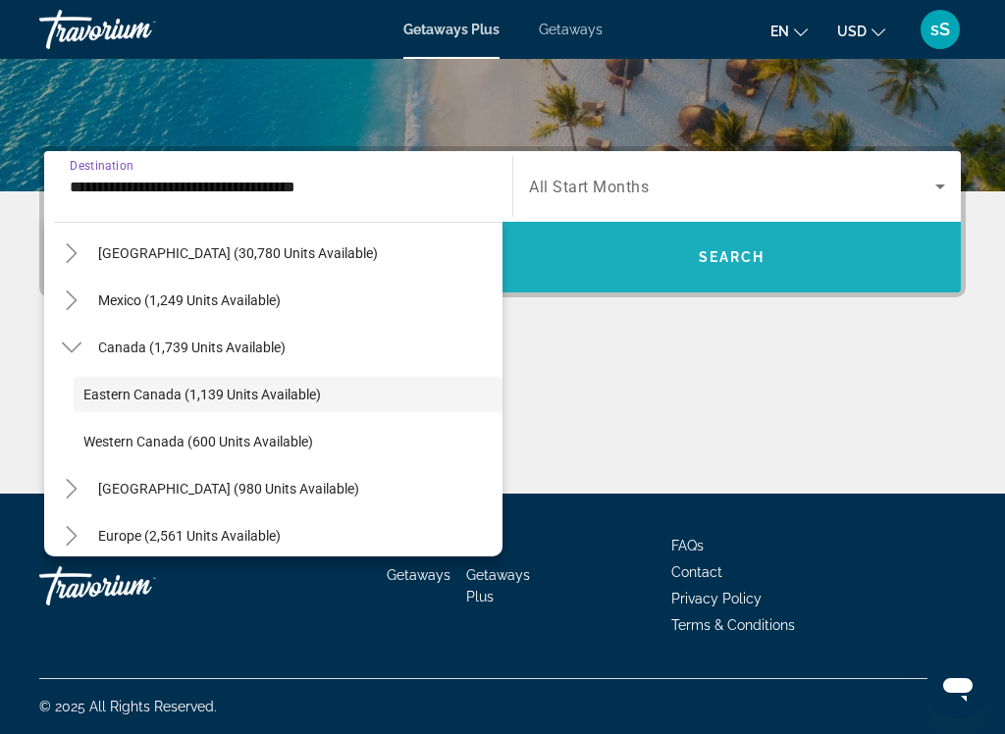
click at [747, 257] on span "Search" at bounding box center [732, 257] width 67 height 16
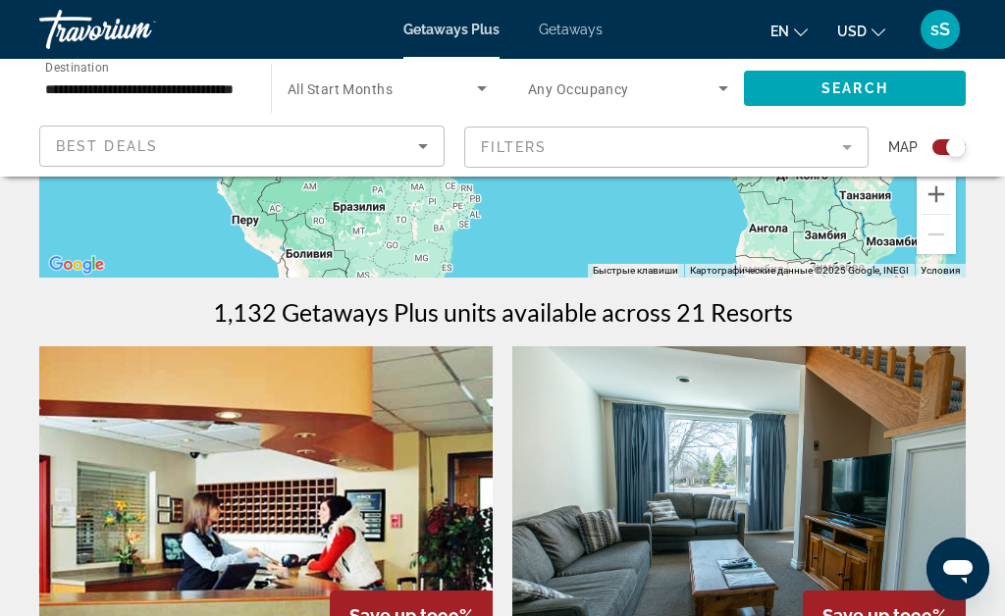
scroll to position [506, 0]
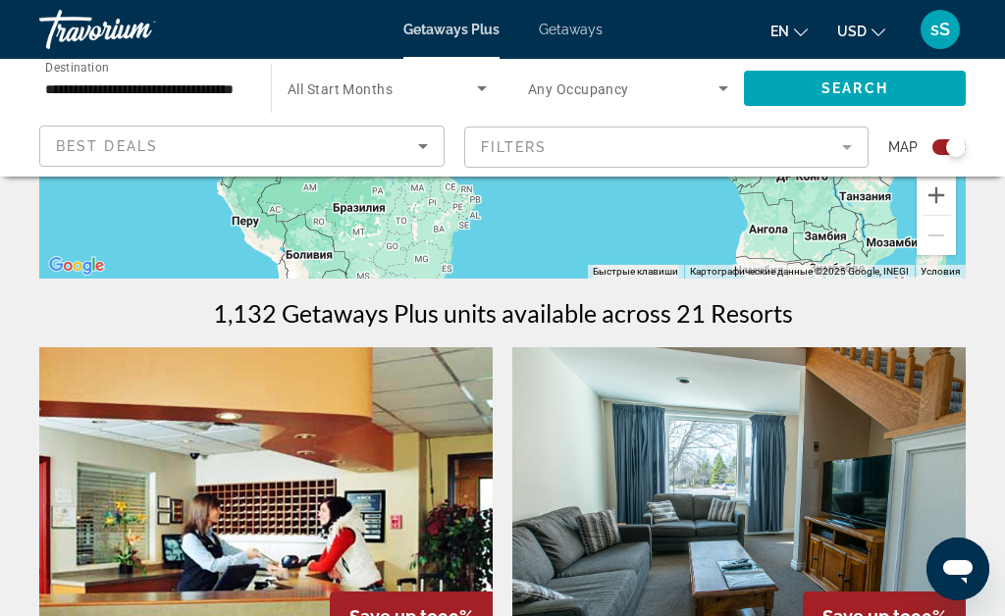
click at [486, 77] on icon "Search widget" at bounding box center [482, 89] width 24 height 24
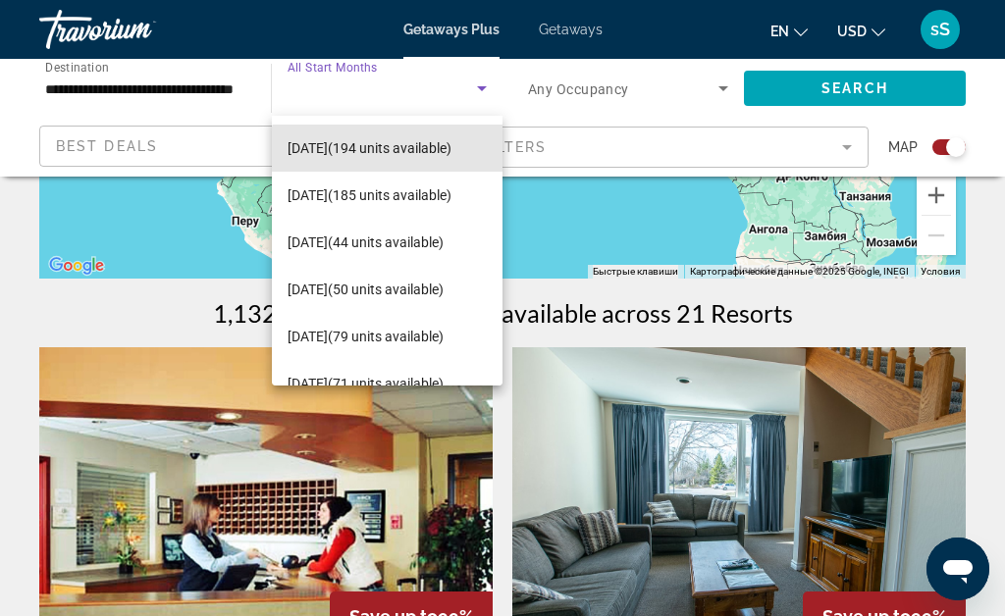
scroll to position [204, 0]
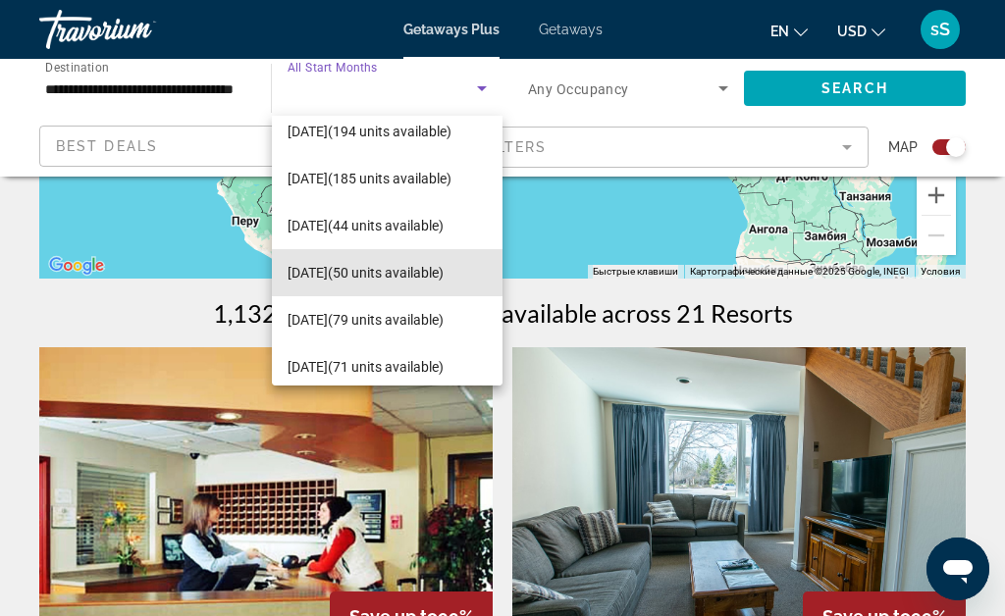
click at [369, 268] on span "[DATE] (50 units available)" at bounding box center [366, 273] width 156 height 24
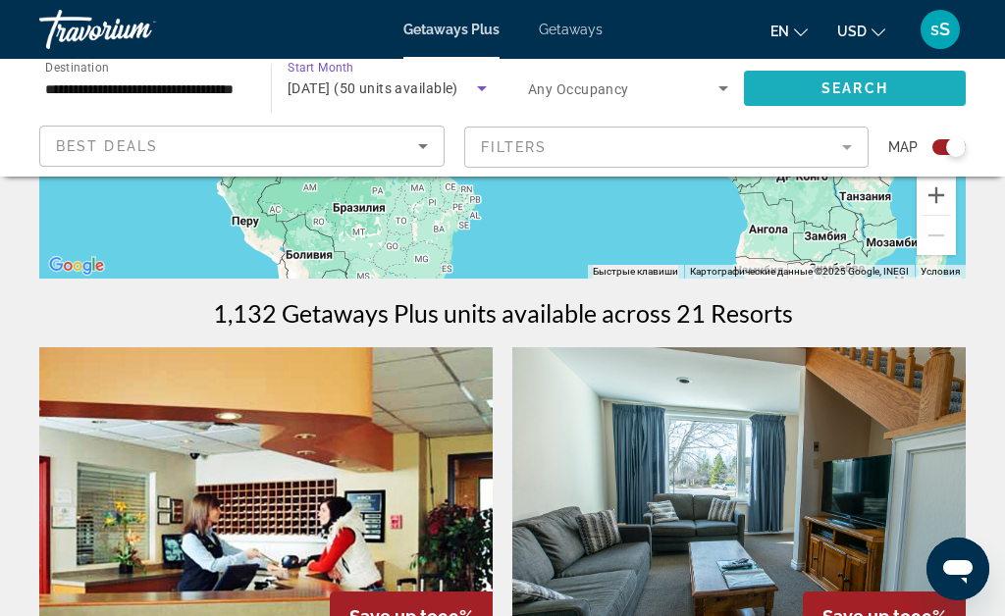
click at [868, 90] on span "Search" at bounding box center [855, 88] width 67 height 16
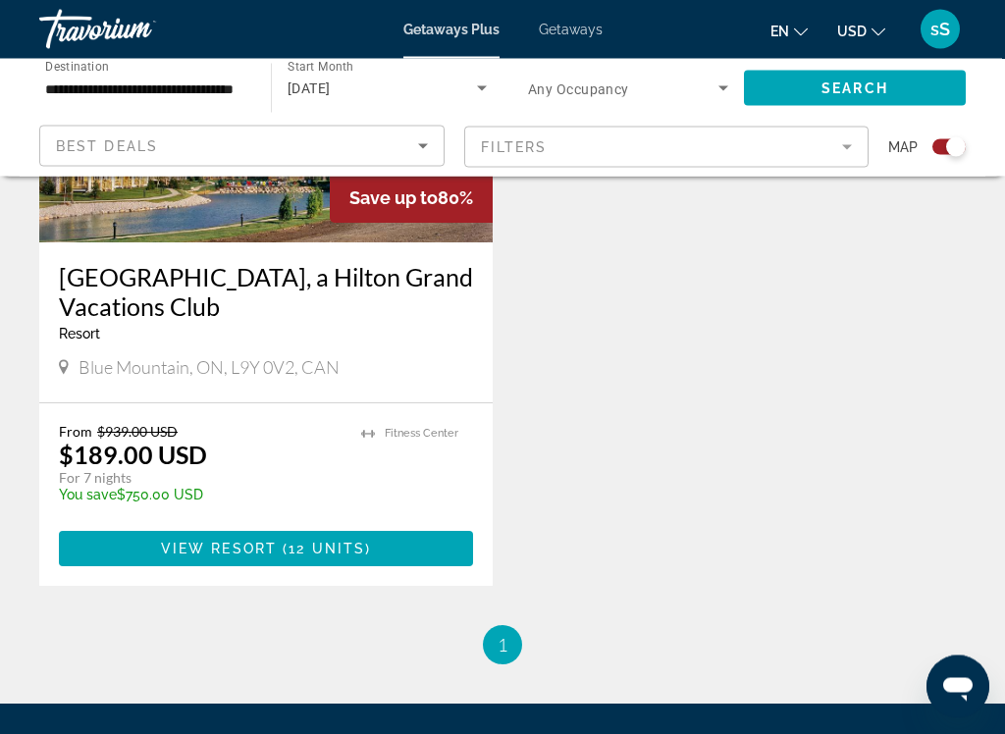
scroll to position [2320, 0]
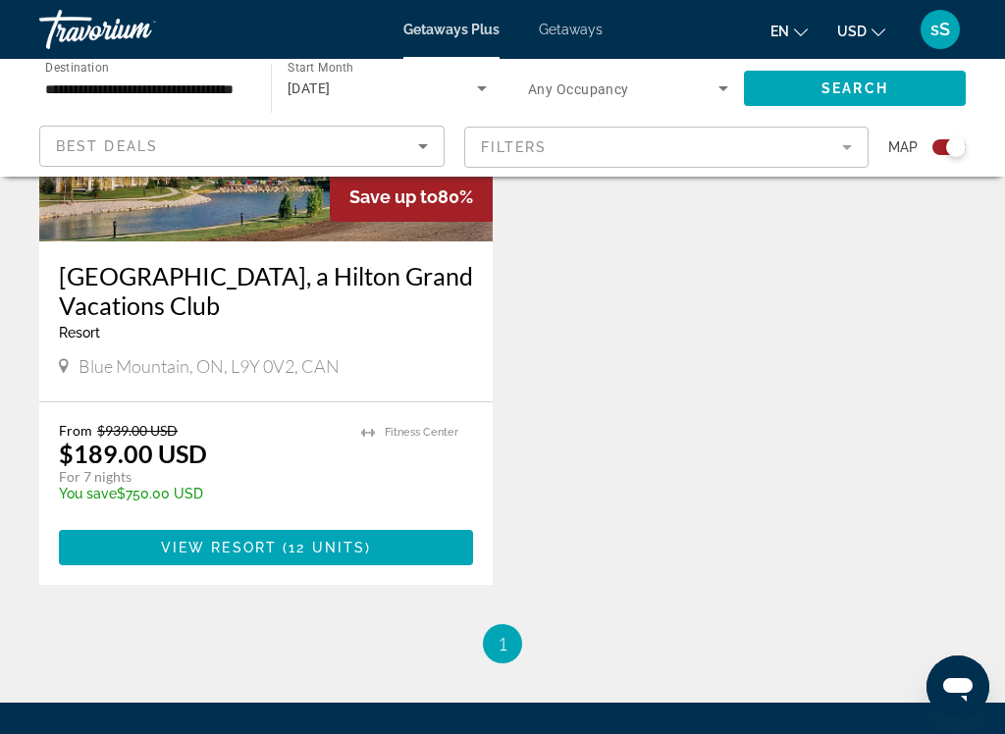
click at [271, 546] on span "View Resort" at bounding box center [219, 548] width 116 height 16
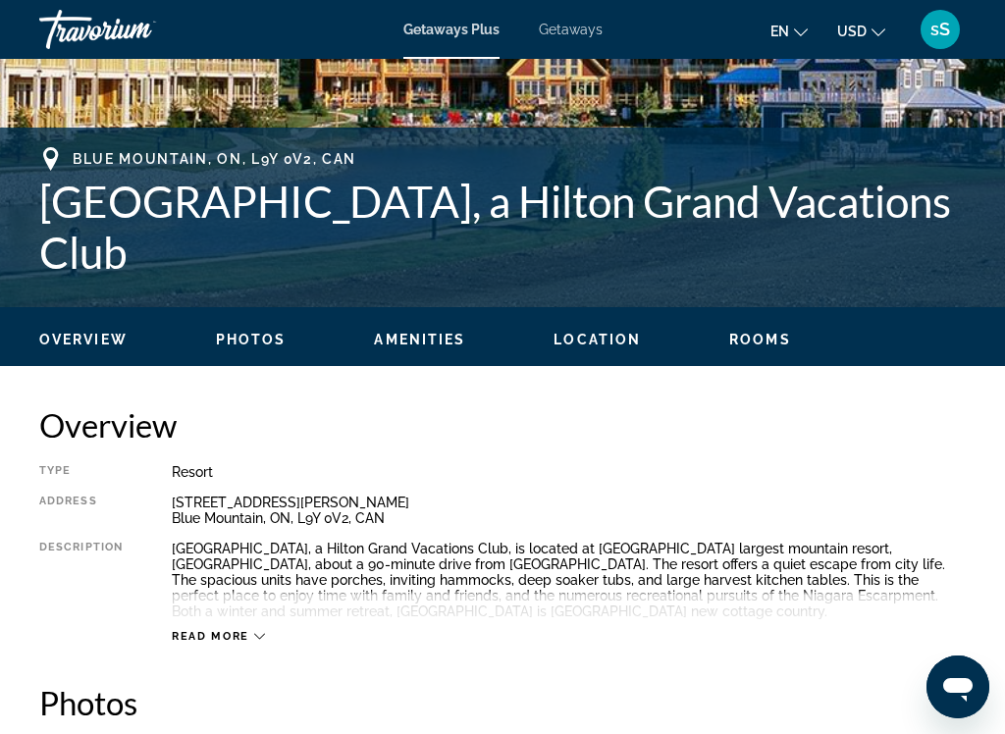
scroll to position [689, 0]
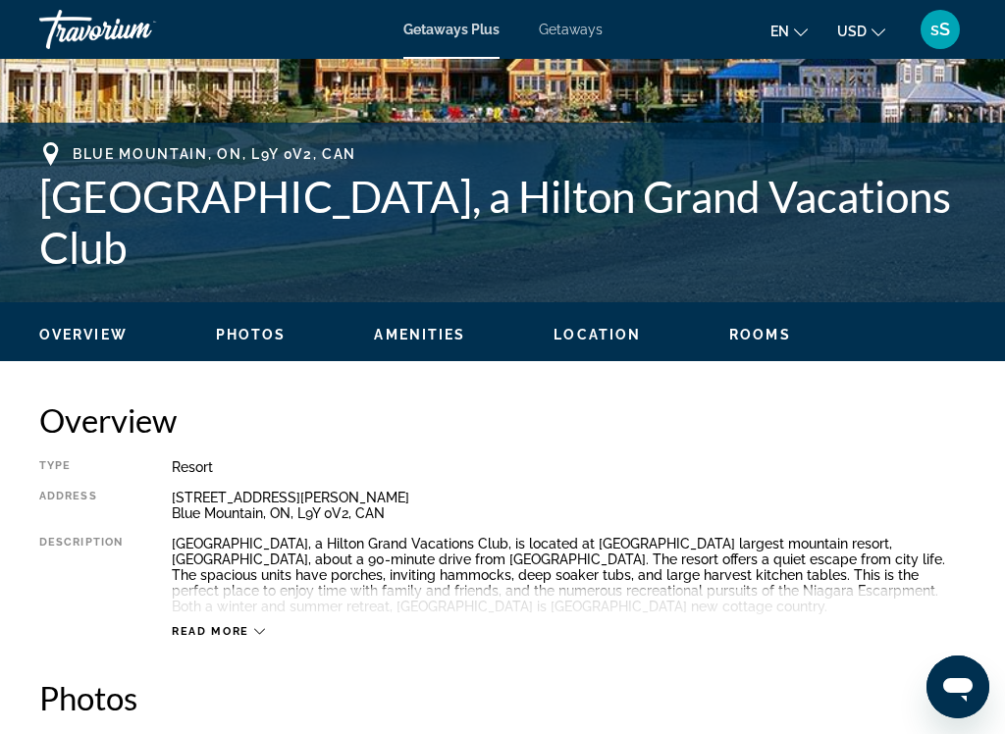
click at [228, 615] on span "Read more" at bounding box center [211, 631] width 78 height 13
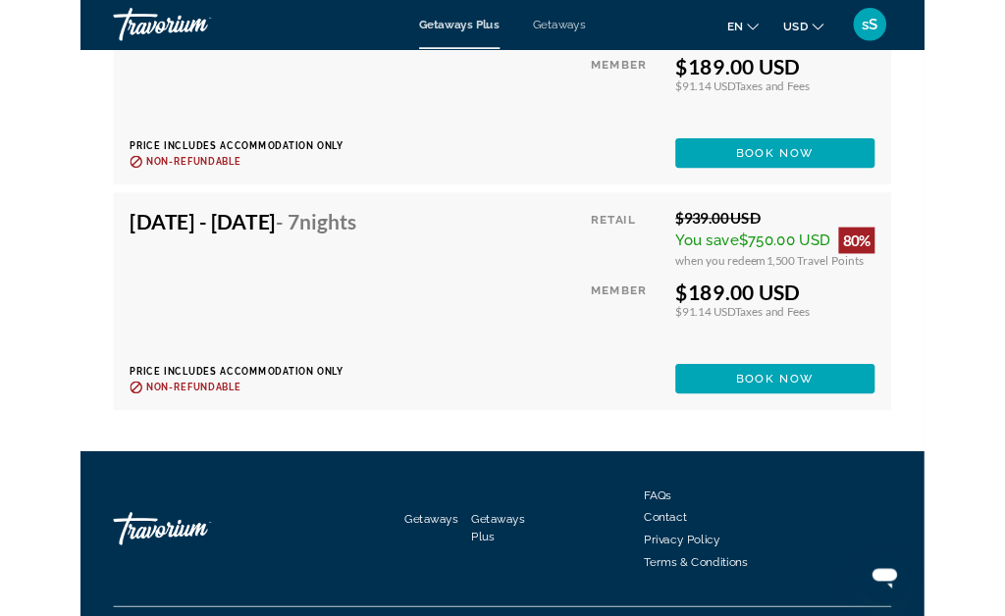
scroll to position [4550, 0]
